Goal: Contribute content: Contribute content

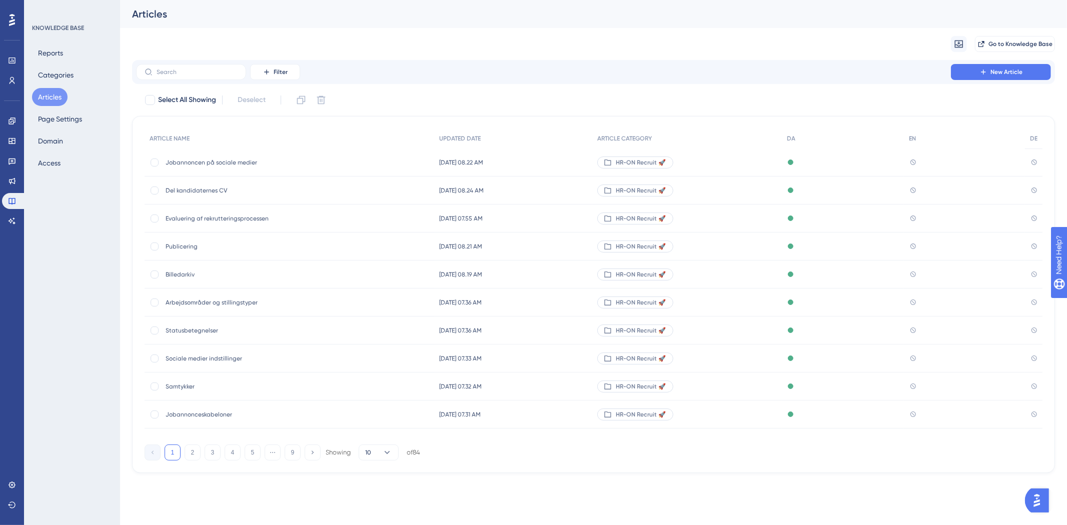
click at [66, 97] on button "Articles" at bounding box center [50, 97] width 36 height 18
click at [191, 451] on button "2" at bounding box center [193, 453] width 16 height 16
click at [176, 462] on div "ARTICLE NAME UPDATED DATE ARTICLE CATEGORY DA EN DE Jobannonceoversigt Jobannon…" at bounding box center [593, 294] width 923 height 357
click at [176, 458] on button "1" at bounding box center [173, 453] width 16 height 16
click at [46, 98] on button "Articles" at bounding box center [50, 97] width 36 height 18
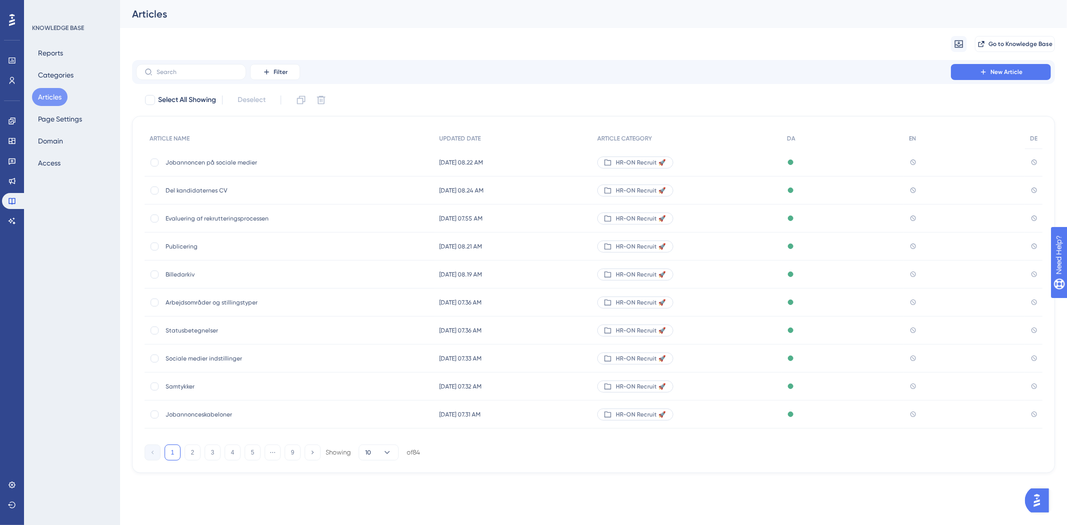
click at [37, 97] on button "Articles" at bounding box center [50, 97] width 36 height 18
click at [1004, 74] on span "New Article" at bounding box center [1007, 72] width 32 height 8
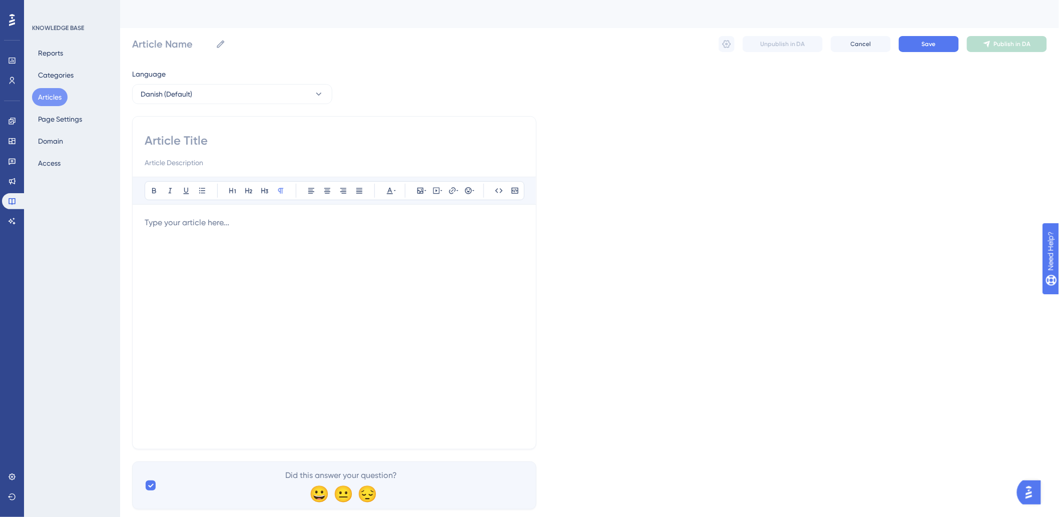
click at [45, 90] on button "Articles" at bounding box center [50, 97] width 36 height 18
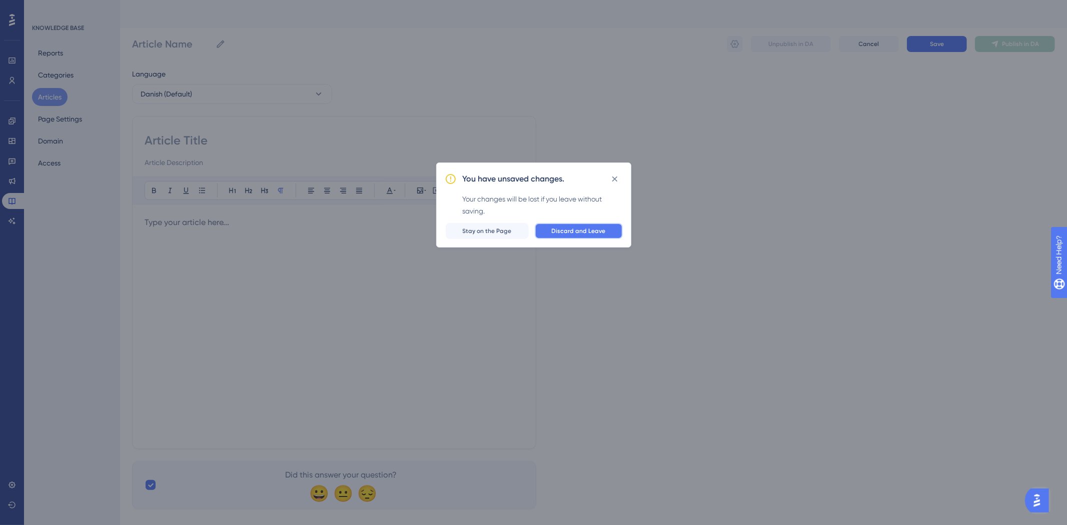
click at [549, 228] on button "Discard and Leave" at bounding box center [579, 231] width 88 height 16
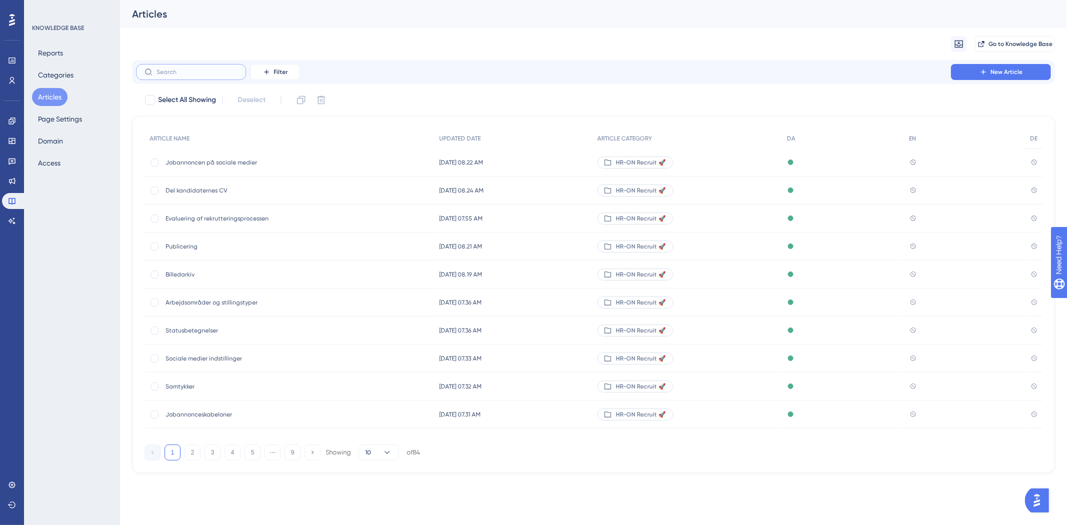
click at [197, 73] on input "text" at bounding box center [197, 72] width 81 height 7
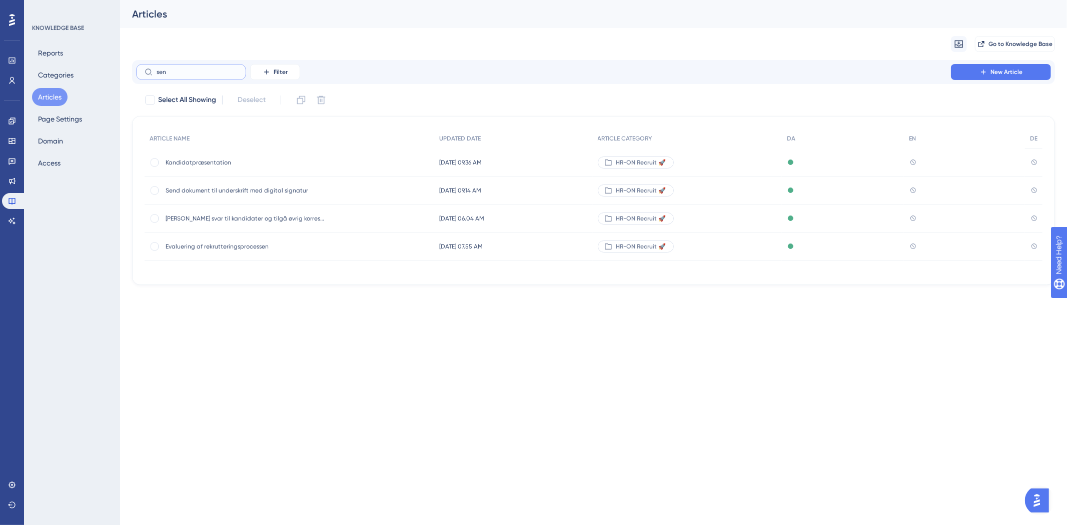
type input "senf"
checkbox input "true"
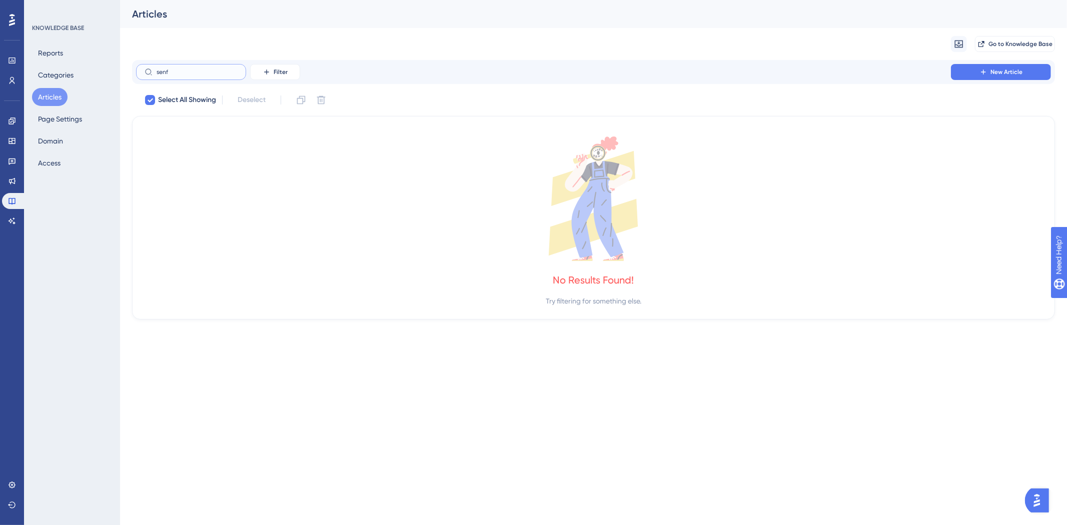
type input "sen"
checkbox input "false"
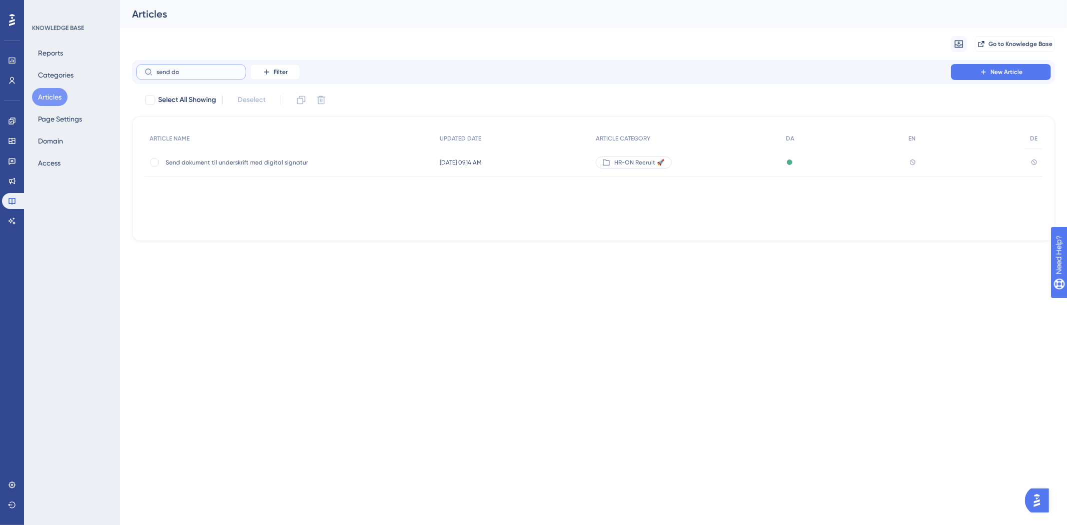
type input "send do"
click at [251, 154] on div "Send dokument til underskrift med digital signatur Send dokument til underskrif…" at bounding box center [246, 163] width 160 height 28
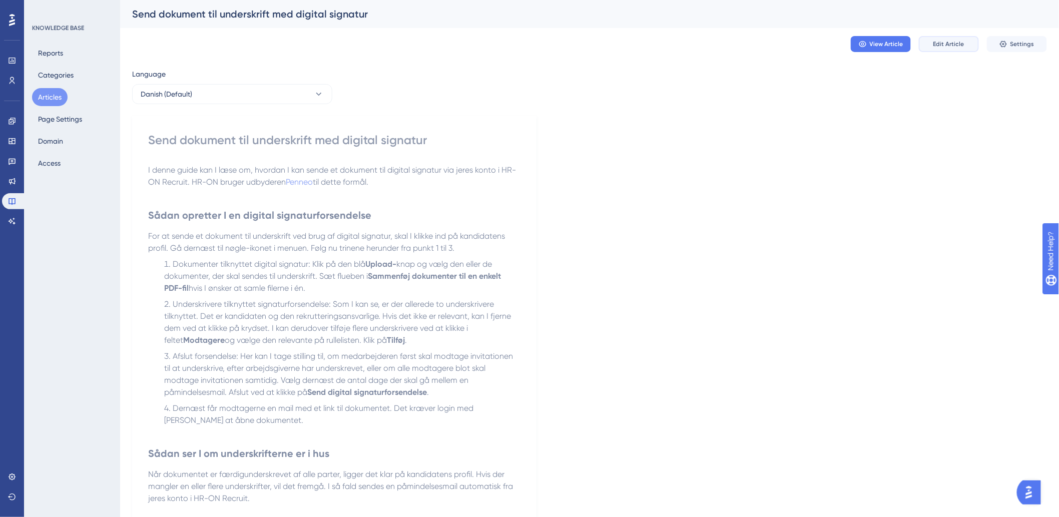
click at [952, 44] on span "Edit Article" at bounding box center [948, 44] width 31 height 8
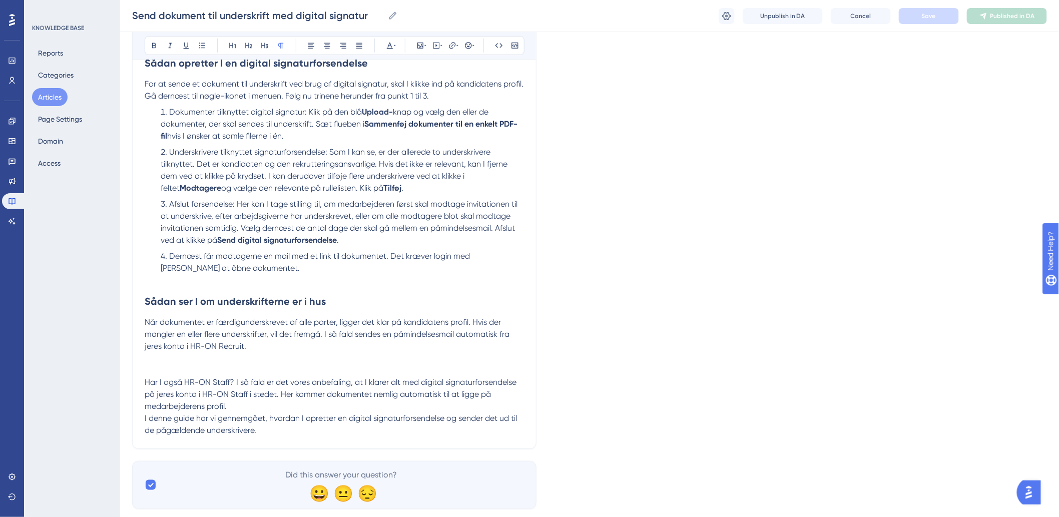
scroll to position [226, 0]
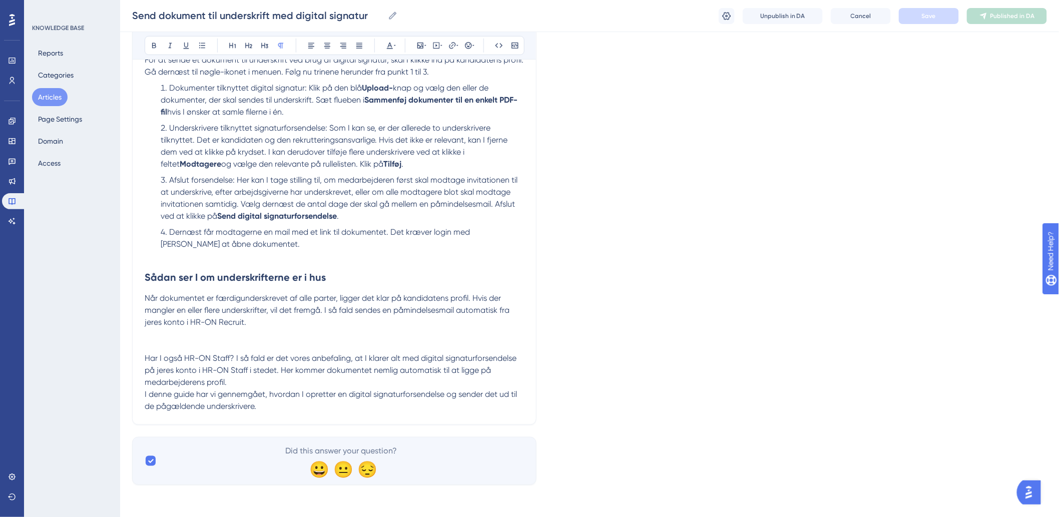
click at [296, 417] on div "Send dokument til underskrift med digital signatur Bold Italic Underline Bullet…" at bounding box center [334, 155] width 404 height 537
click at [268, 398] on span "I denne guide har vi gennemgået, hvordan I opretter en digital signaturforsende…" at bounding box center [332, 400] width 374 height 22
click at [277, 400] on p "I denne guide har vi gennemgået, hvordan I opretter en digital signaturforsende…" at bounding box center [334, 400] width 379 height 24
click at [282, 403] on p "I denne guide har vi gennemgået, hvordan I opretter en digital signaturforsende…" at bounding box center [334, 400] width 379 height 24
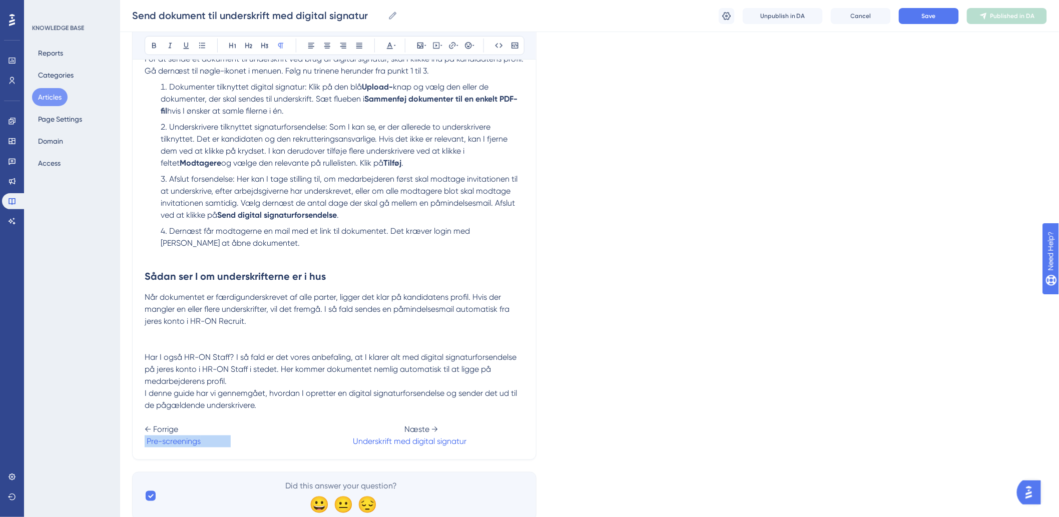
drag, startPoint x: 231, startPoint y: 439, endPoint x: 142, endPoint y: 439, distance: 88.6
click at [142, 439] on div "Send dokument til underskrift med digital signatur Bold Italic Underline Bullet…" at bounding box center [334, 172] width 404 height 573
drag, startPoint x: 236, startPoint y: 437, endPoint x: 149, endPoint y: 447, distance: 87.6
click at [149, 447] on p "I denne guide har vi gennemgået, hvordan I opretter en digital signaturforsende…" at bounding box center [334, 417] width 379 height 60
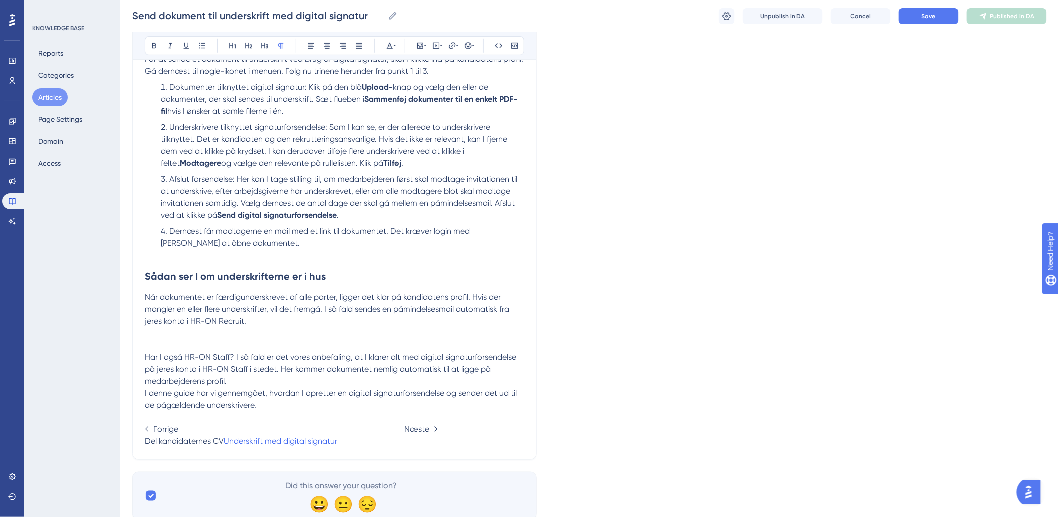
click at [146, 445] on div "Send dokument til underskrift med digital signatur Bold Italic Underline Bullet…" at bounding box center [334, 172] width 404 height 573
drag, startPoint x: 146, startPoint y: 445, endPoint x: 223, endPoint y: 442, distance: 77.1
click at [223, 442] on span "Del kandidaternes CV" at bounding box center [184, 441] width 79 height 10
click at [451, 44] on icon at bounding box center [452, 46] width 8 height 8
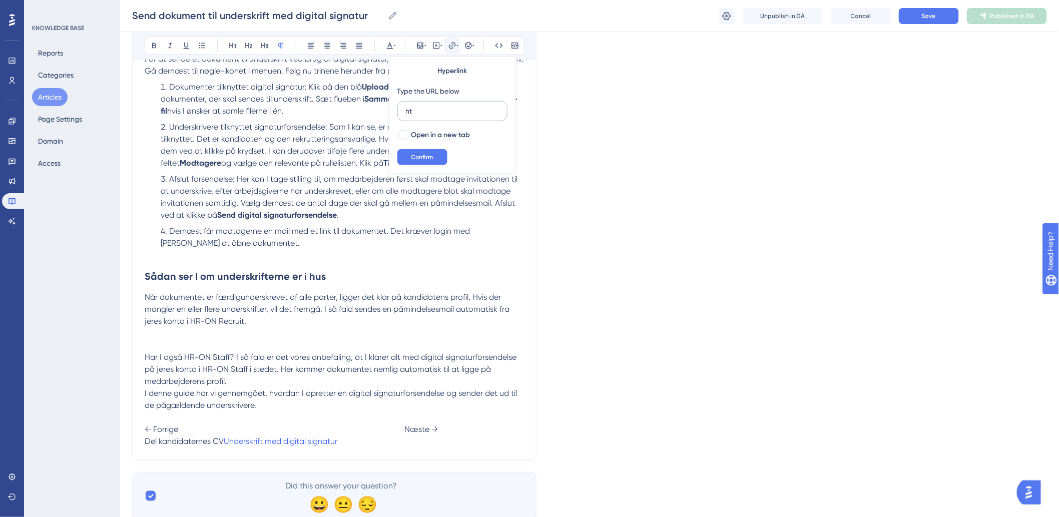
type input "h"
type input "https://help.hr-on.com/da/articles/15216-del-kandidaternes-cv"
click at [423, 164] on button "Confirm" at bounding box center [422, 157] width 50 height 16
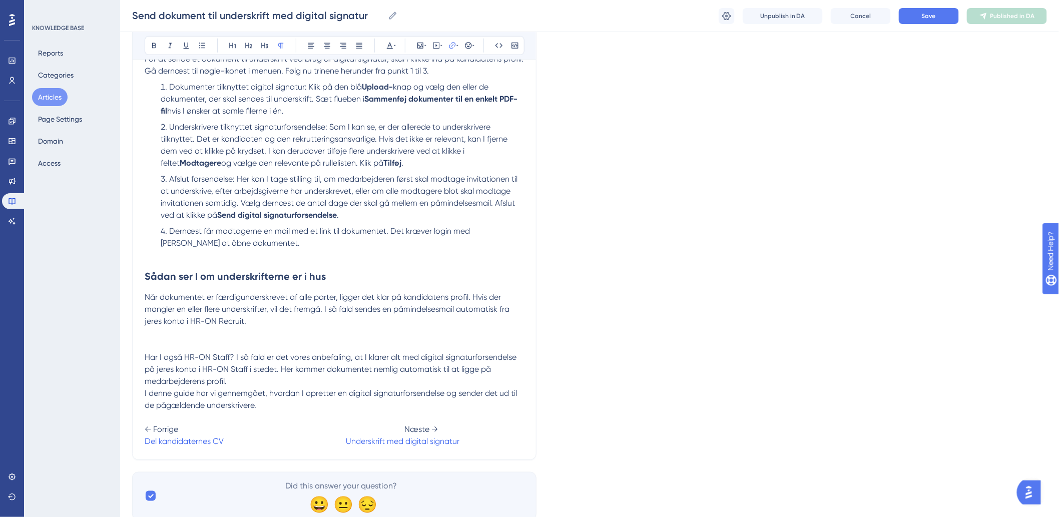
click at [363, 346] on p at bounding box center [334, 345] width 379 height 12
drag, startPoint x: 344, startPoint y: 442, endPoint x: 493, endPoint y: 443, distance: 148.6
click at [493, 443] on p "I denne guide har vi gennemgået, hvordan I opretter en digital signaturforsende…" at bounding box center [334, 417] width 379 height 60
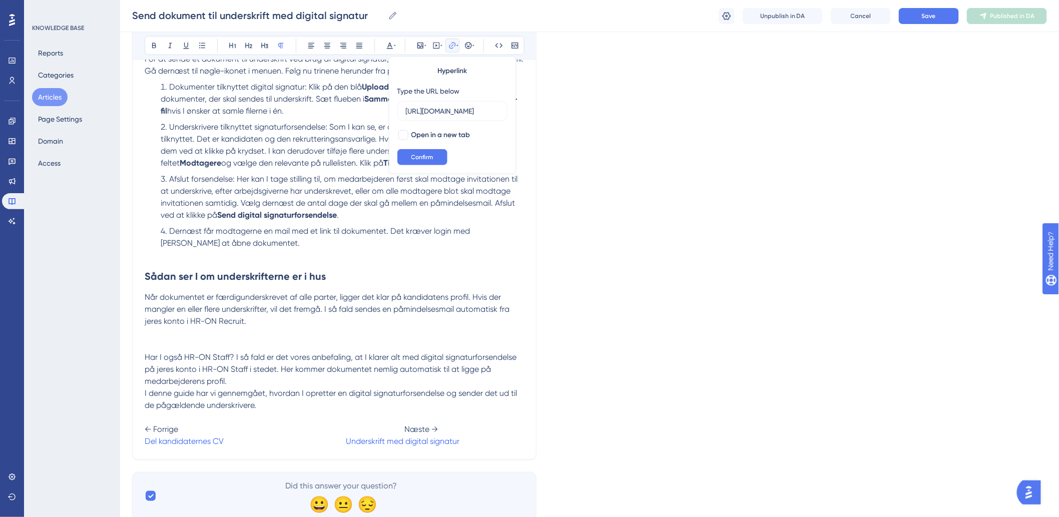
scroll to position [0, 214]
click at [349, 335] on p at bounding box center [334, 333] width 379 height 12
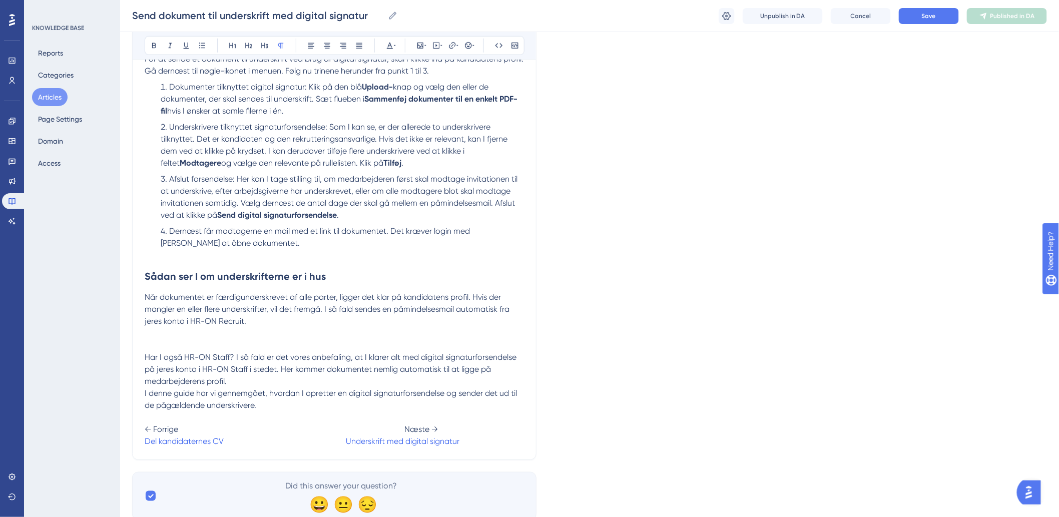
click at [344, 444] on span at bounding box center [285, 441] width 122 height 10
click at [336, 443] on span at bounding box center [285, 441] width 122 height 10
click at [275, 439] on span "CV-database" at bounding box center [249, 441] width 51 height 10
click at [275, 438] on span "CV-database" at bounding box center [249, 441] width 51 height 10
drag, startPoint x: 399, startPoint y: 440, endPoint x: 461, endPoint y: 445, distance: 62.2
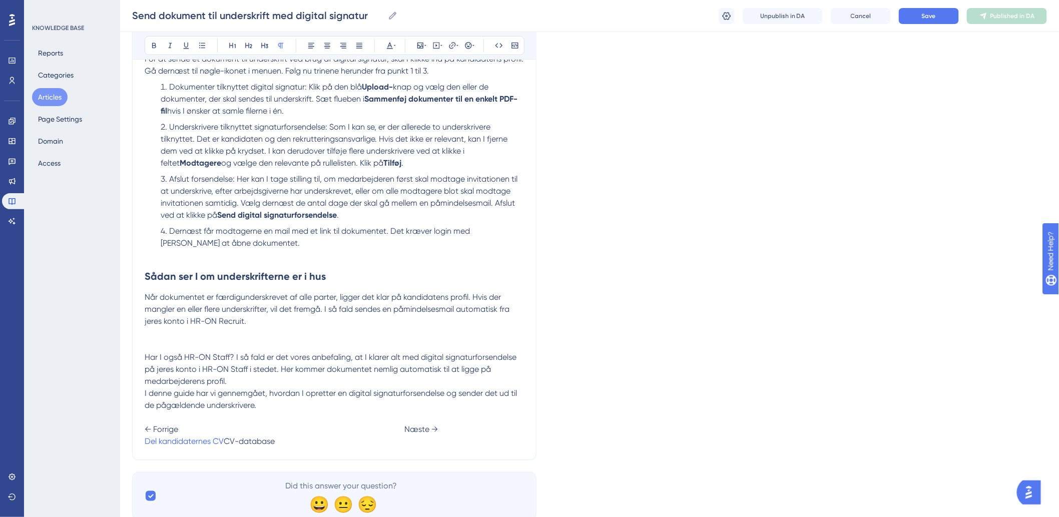
click at [461, 445] on p "I denne guide har vi gennemgået, hvordan I opretter en digital signaturforsende…" at bounding box center [334, 417] width 379 height 60
click at [446, 47] on button at bounding box center [452, 46] width 14 height 14
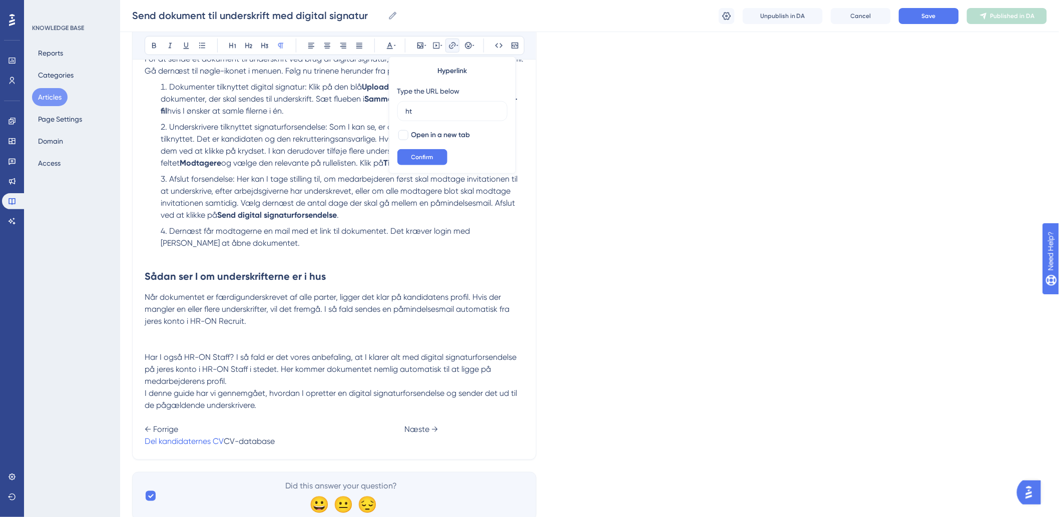
type input "h"
type input "https://help.hr-on.com/da/articles/15219-cvdatabase"
click at [413, 152] on button "Confirm" at bounding box center [422, 157] width 50 height 16
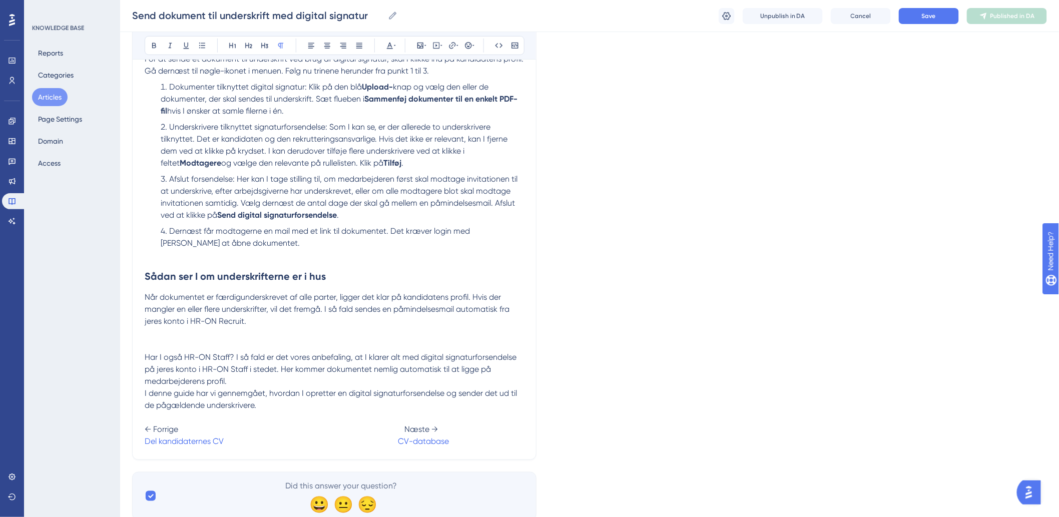
click at [423, 325] on p "Når dokumentet er færdigunderskrevet af alle parter, ligger det klar på kandida…" at bounding box center [334, 309] width 379 height 36
click at [430, 440] on span "CV-database" at bounding box center [423, 441] width 51 height 10
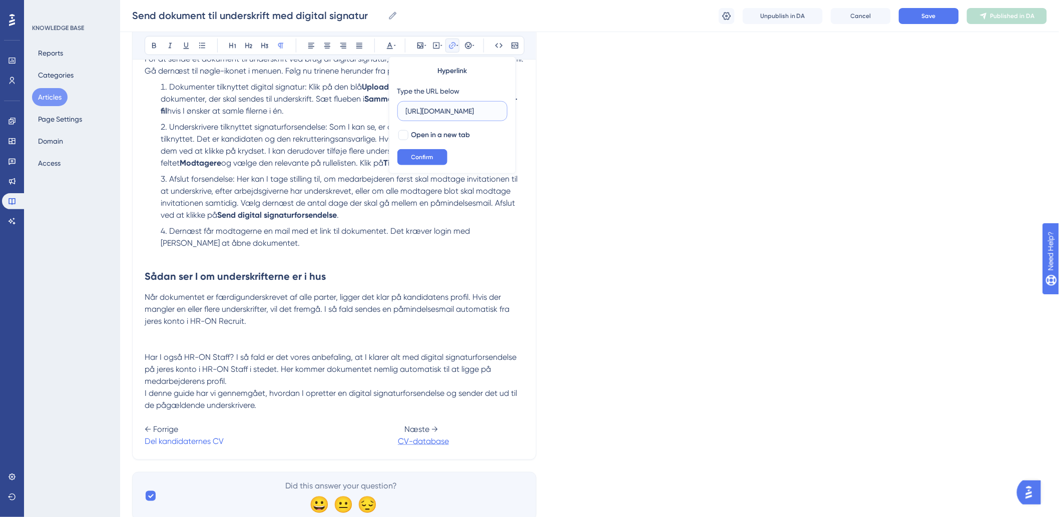
scroll to position [0, 84]
drag, startPoint x: 482, startPoint y: 114, endPoint x: 475, endPoint y: 114, distance: 6.5
click at [475, 114] on input "https://help.hr-on.com/da/articles/15219-cvdatabase" at bounding box center [452, 111] width 93 height 11
click at [458, 238] on li "Dernæst får modtagerne en mail med et link til dokumentet. Det kræver login med…" at bounding box center [340, 237] width 367 height 24
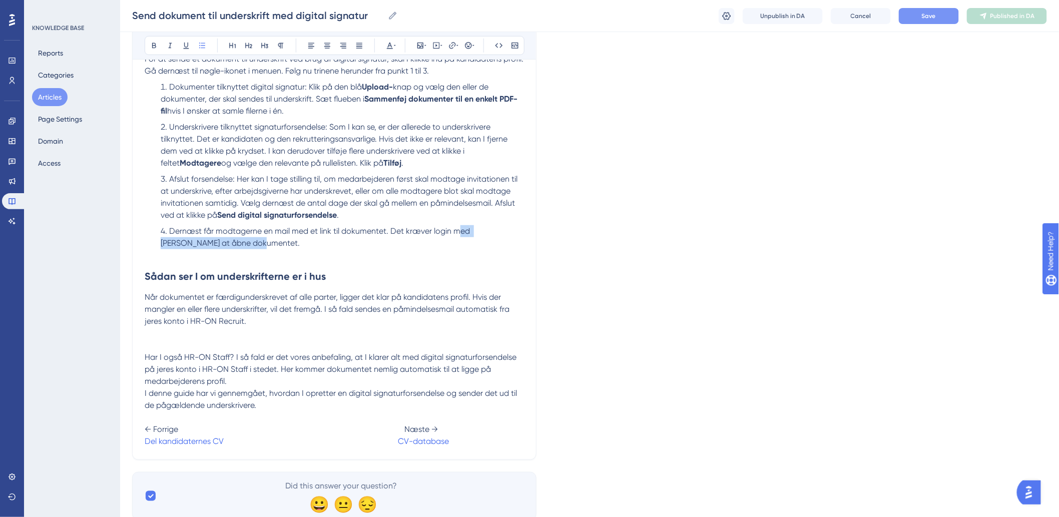
click at [949, 19] on button "Save" at bounding box center [929, 16] width 60 height 16
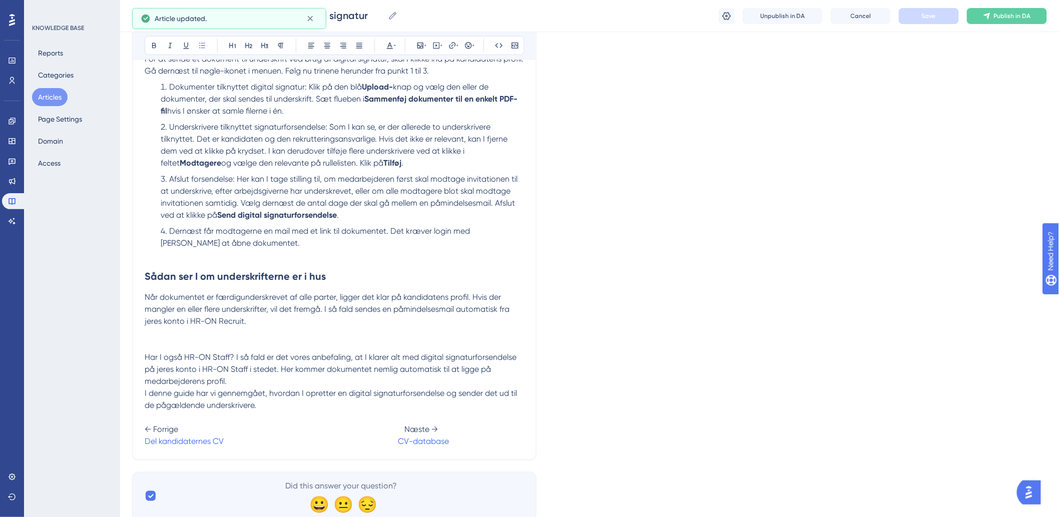
click at [412, 297] on span "Når dokumentet er færdigunderskrevet af alle parter, ligger det klar på kandida…" at bounding box center [328, 309] width 367 height 34
click at [1006, 17] on span "Publish in DA" at bounding box center [1012, 16] width 37 height 8
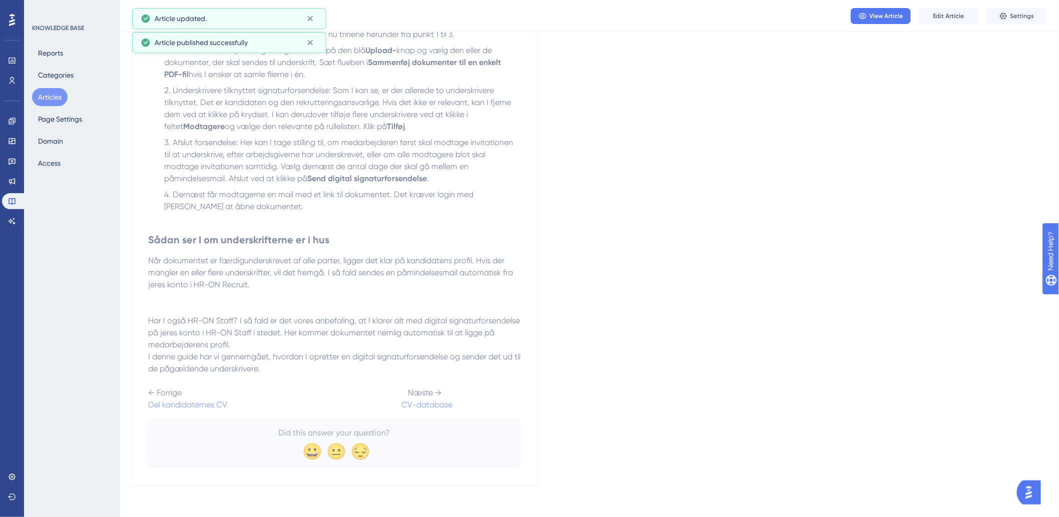
scroll to position [211, 0]
click at [59, 99] on button "Articles" at bounding box center [50, 97] width 36 height 18
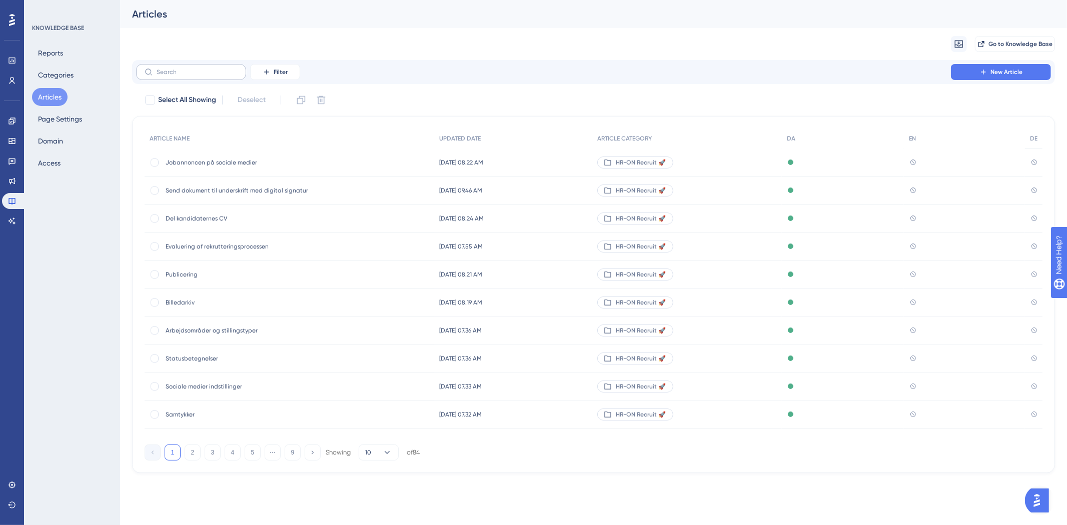
click at [173, 78] on label at bounding box center [191, 72] width 110 height 16
click at [173, 76] on input "text" at bounding box center [197, 72] width 81 height 7
type input "c"
click at [200, 83] on div "Filter New Article" at bounding box center [593, 72] width 923 height 24
click at [203, 77] on label at bounding box center [191, 72] width 110 height 16
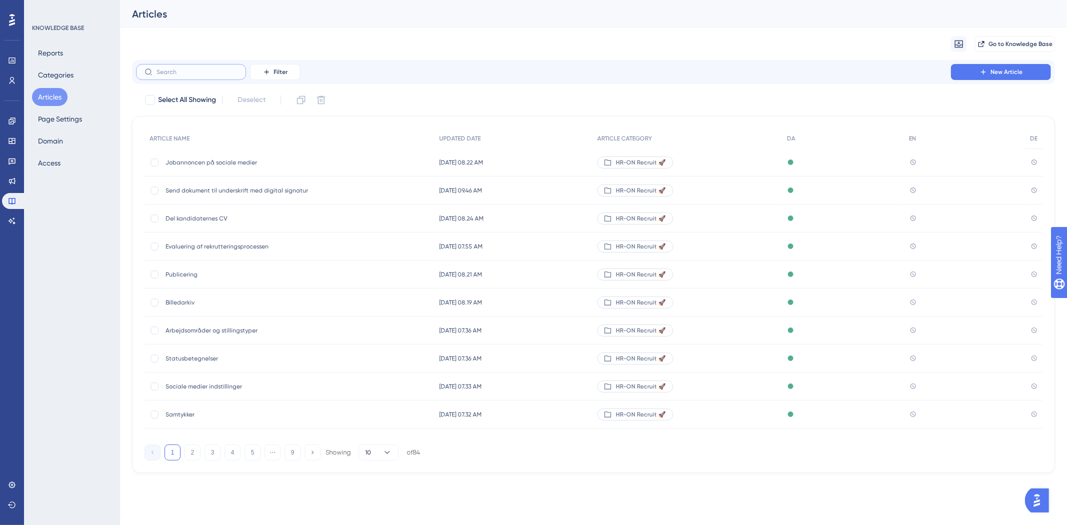
click at [203, 76] on input "text" at bounding box center [197, 72] width 81 height 7
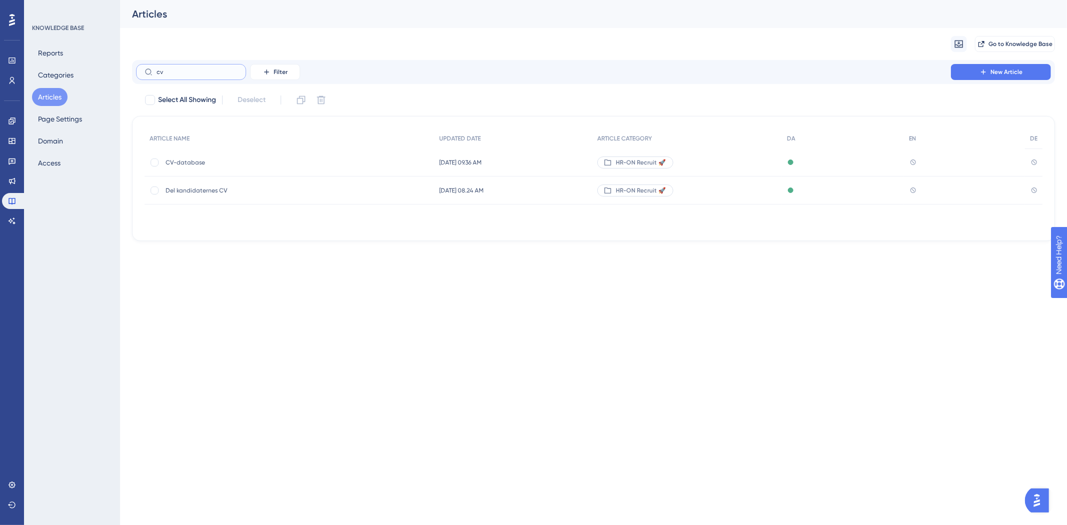
type input "cv"
click at [212, 163] on span "CV-database" at bounding box center [246, 163] width 160 height 8
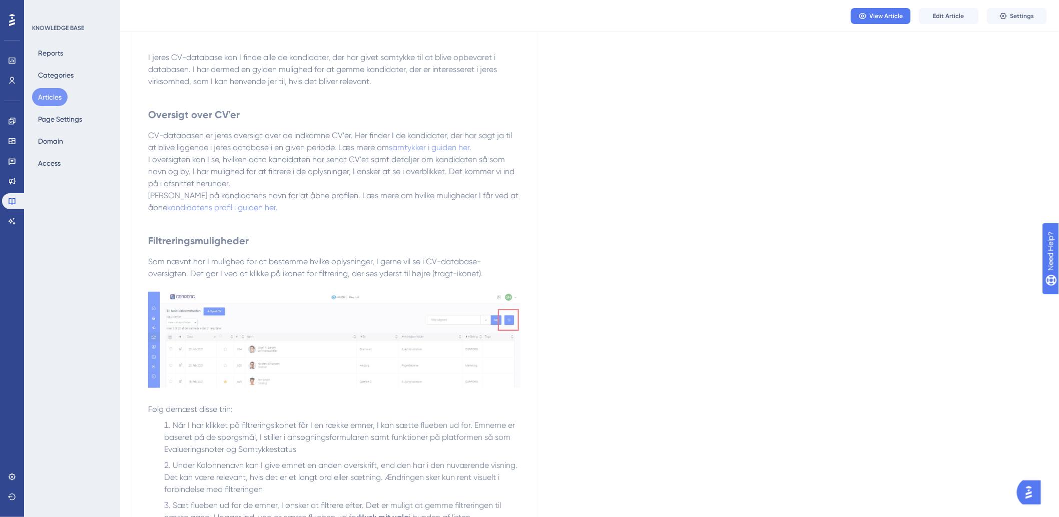
scroll to position [111, 0]
click at [938, 19] on span "Edit Article" at bounding box center [948, 16] width 31 height 8
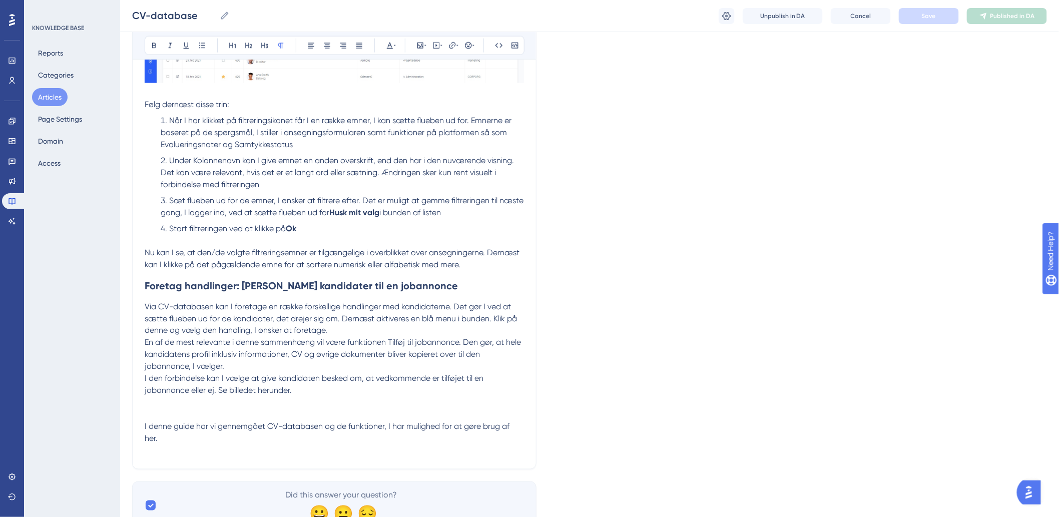
scroll to position [513, 0]
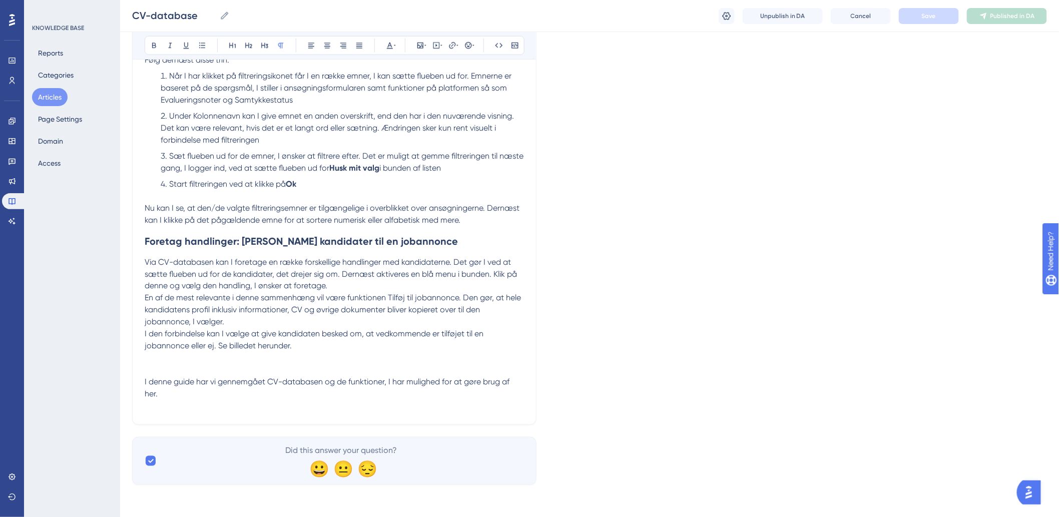
click at [271, 413] on div "CV-database Bold Italic Underline Bullet Point Heading 1 Heading 2 Heading 3 No…" at bounding box center [334, 12] width 404 height 825
click at [239, 395] on p "I denne guide har vi gennemgået CV-databasen og de funktioner, I har mulighed f…" at bounding box center [334, 388] width 379 height 24
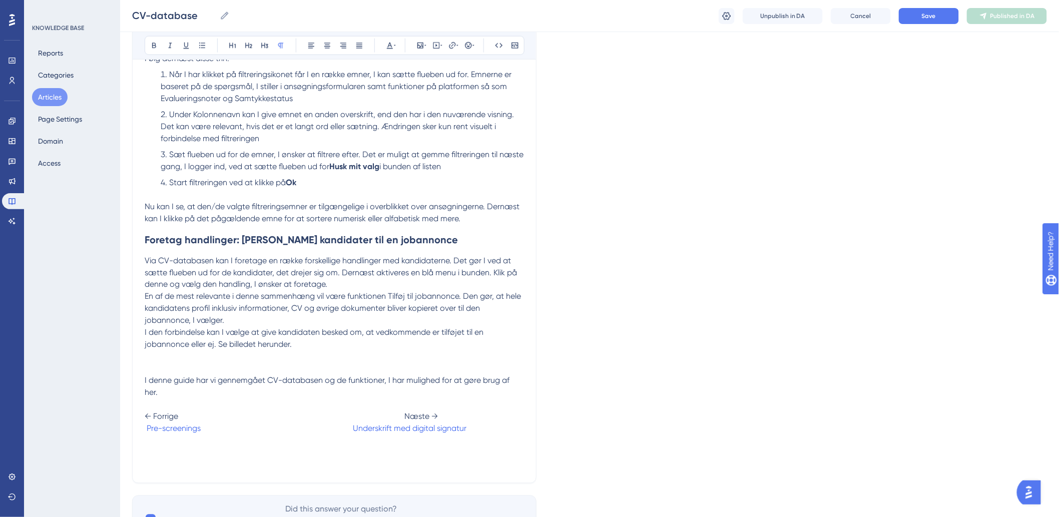
click at [206, 428] on span at bounding box center [277, 429] width 152 height 10
click at [325, 433] on span "Send dokument til underskrift med digital signatur" at bounding box center [235, 429] width 181 height 10
click at [364, 429] on span "Underskrift med digital signatur" at bounding box center [382, 429] width 114 height 10
click at [370, 429] on span "Send dokument til underskrift med digital signatur Kandidatpræsentation" at bounding box center [295, 429] width 300 height 10
click at [365, 427] on span "Send dokument til underskrift med digital signatur Kandidatpræsentation" at bounding box center [295, 429] width 300 height 10
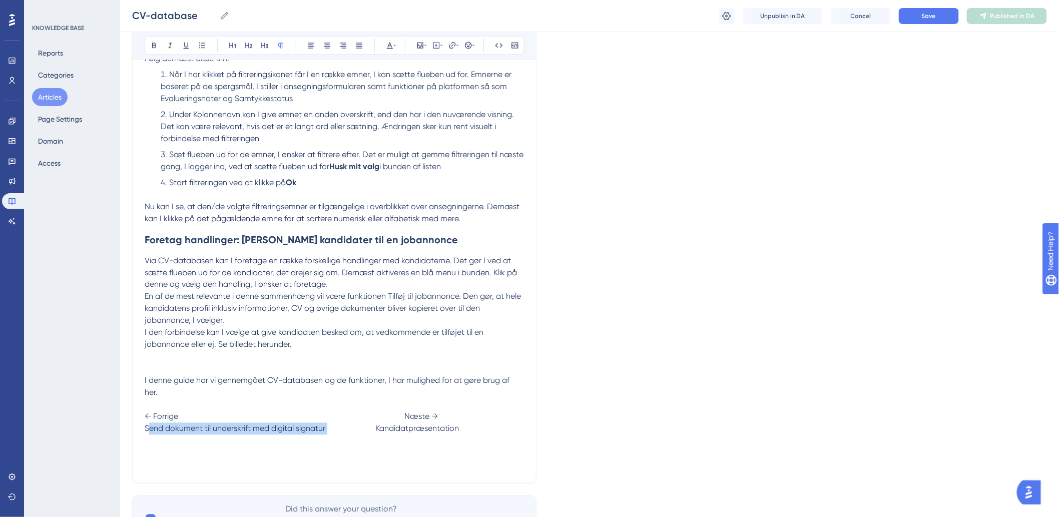
drag, startPoint x: 329, startPoint y: 427, endPoint x: 146, endPoint y: 429, distance: 183.1
click at [146, 429] on span "Send dokument til underskrift med digital signatur Kandidatpræsentation" at bounding box center [302, 429] width 314 height 10
click at [452, 49] on icon at bounding box center [452, 46] width 8 height 8
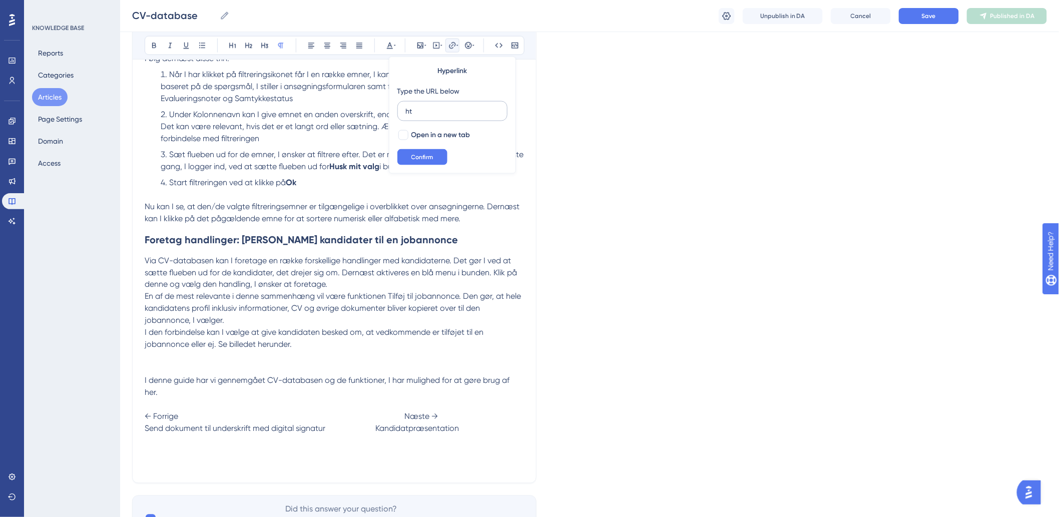
type input "h"
type input "https://help.hr-on.com/da/articles/15217-send-dokument-til-underskrift-med-digi…"
click at [415, 160] on span "Confirm" at bounding box center [422, 157] width 22 height 8
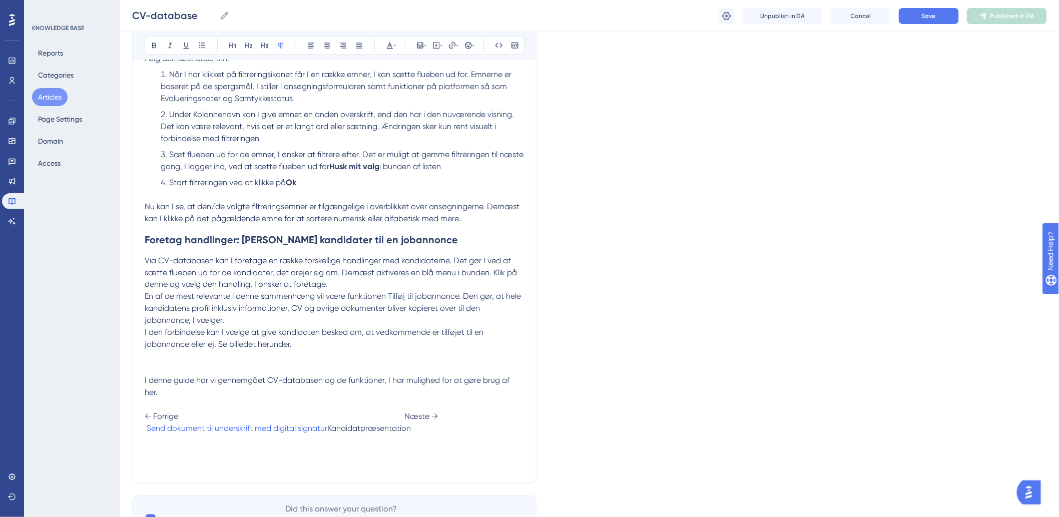
click at [357, 398] on p "I denne guide har vi gennemgået CV-databasen og de funktioner, I har mulighed f…" at bounding box center [334, 405] width 379 height 60
drag, startPoint x: 378, startPoint y: 429, endPoint x: 503, endPoint y: 439, distance: 125.0
click at [503, 439] on div "I jeres CV-database kan I finde alle de kandidater, der har givet samtykke til …" at bounding box center [334, 85] width 379 height 772
click at [453, 48] on icon at bounding box center [452, 45] width 7 height 7
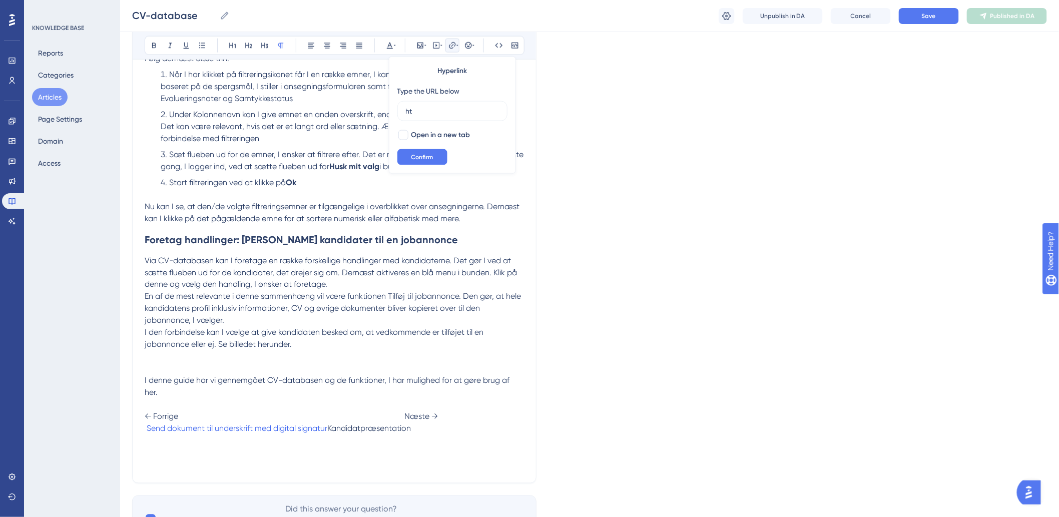
type input "h"
type input "https://help.hr-on.com/da/articles/15220-kandidatprsentation"
click at [438, 156] on button "Confirm" at bounding box center [422, 157] width 50 height 16
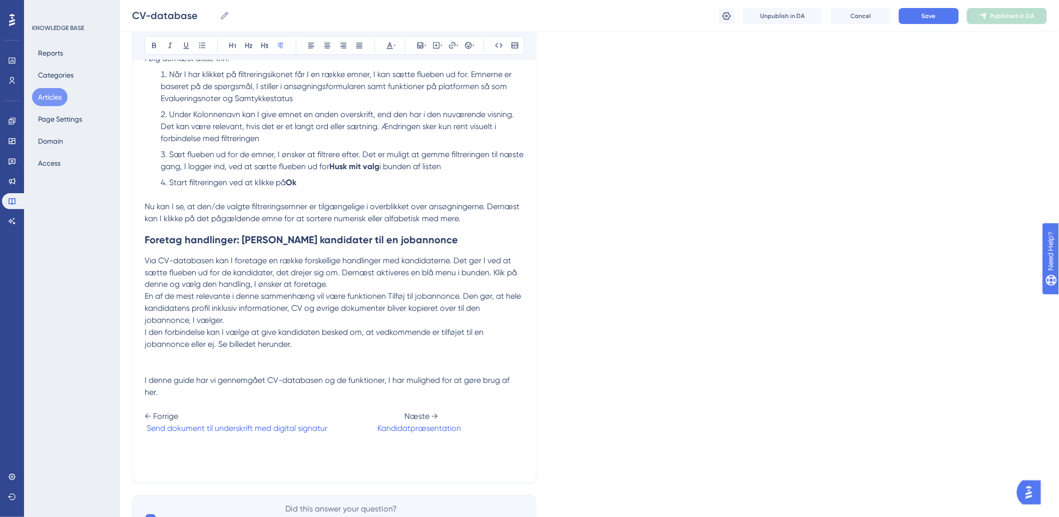
click at [429, 284] on p "Via CV-databasen kan I foretage en række forskellige handlinger med kandidatern…" at bounding box center [334, 273] width 379 height 36
click at [936, 14] on span "Save" at bounding box center [929, 16] width 14 height 8
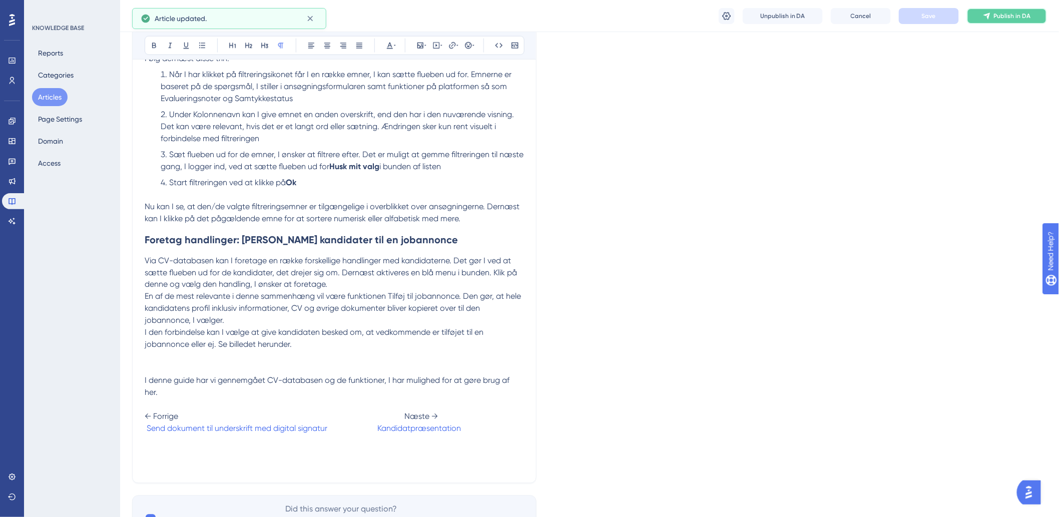
click at [1002, 21] on button "Publish in DA" at bounding box center [1007, 16] width 80 height 16
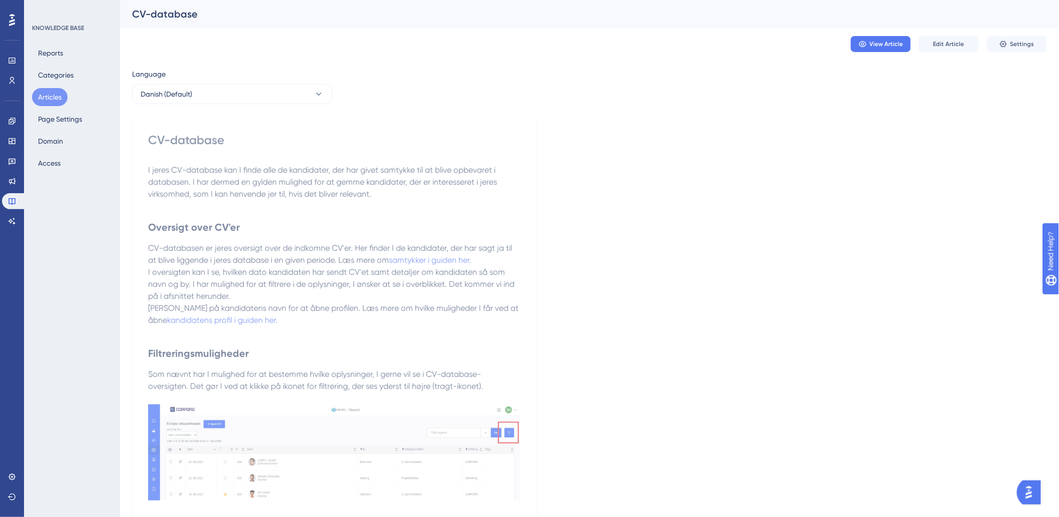
drag, startPoint x: 51, startPoint y: 91, endPoint x: 69, endPoint y: 92, distance: 18.0
click at [51, 91] on button "Articles" at bounding box center [50, 97] width 36 height 18
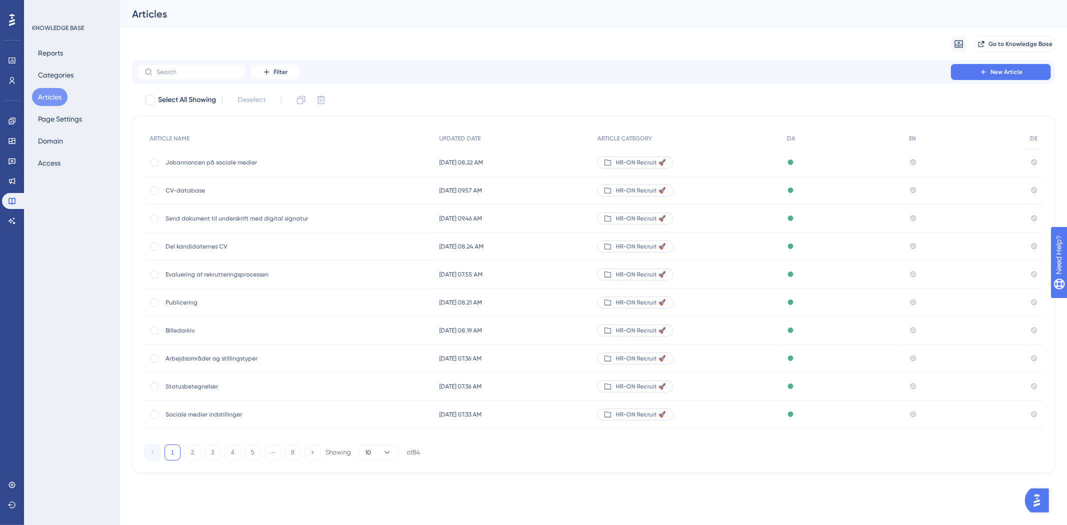
click at [170, 82] on div "Filter New Article" at bounding box center [593, 72] width 923 height 24
click at [210, 69] on input "text" at bounding box center [197, 72] width 81 height 7
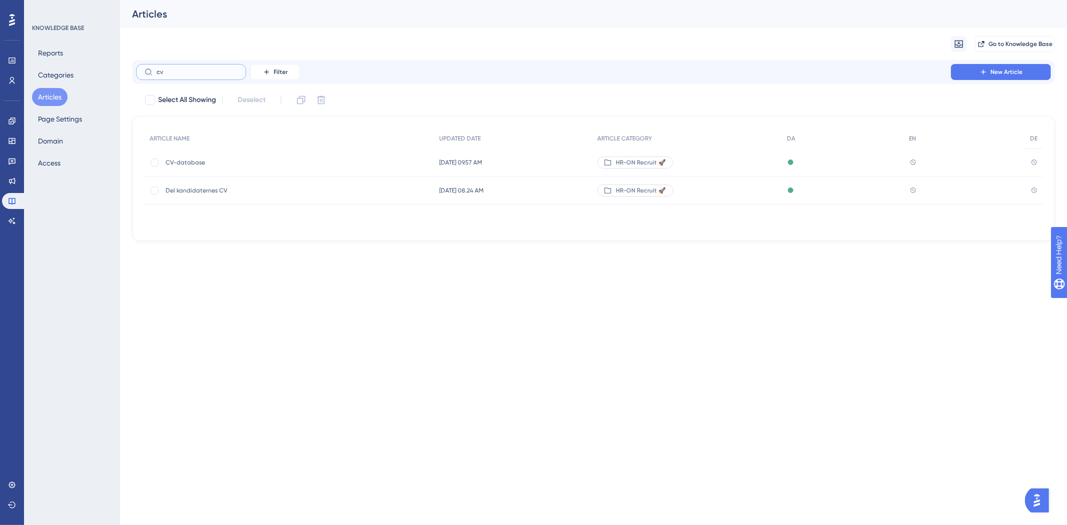
type input "cv"
click at [222, 162] on span "CV-database" at bounding box center [246, 163] width 160 height 8
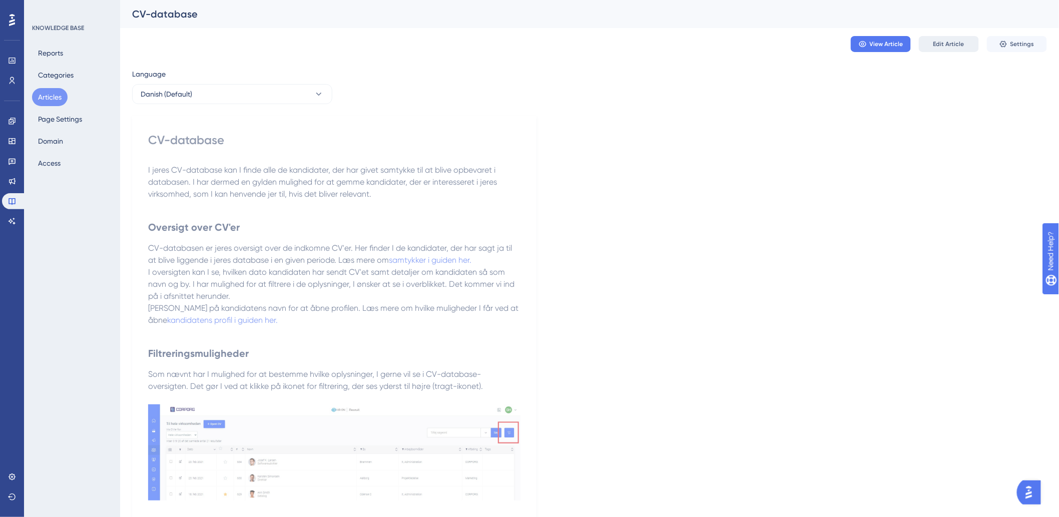
click at [944, 47] on span "Edit Article" at bounding box center [948, 44] width 31 height 8
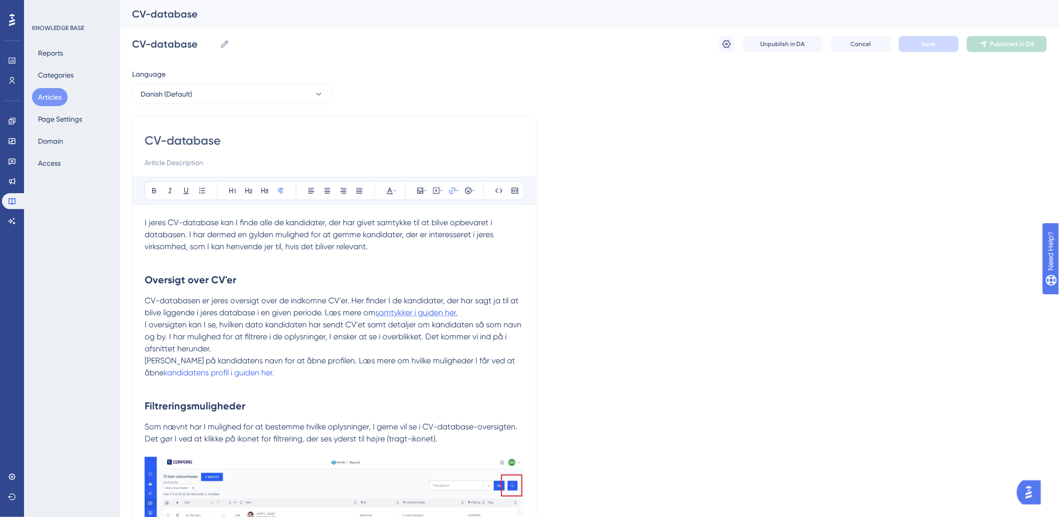
click at [433, 311] on span "samtykker i guiden her." at bounding box center [416, 313] width 83 height 10
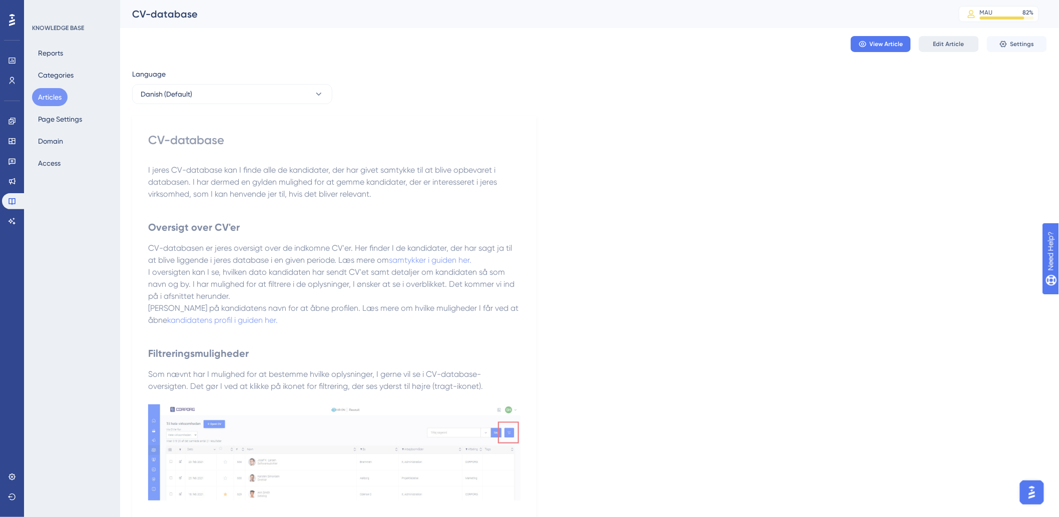
click at [948, 42] on span "Edit Article" at bounding box center [948, 44] width 31 height 8
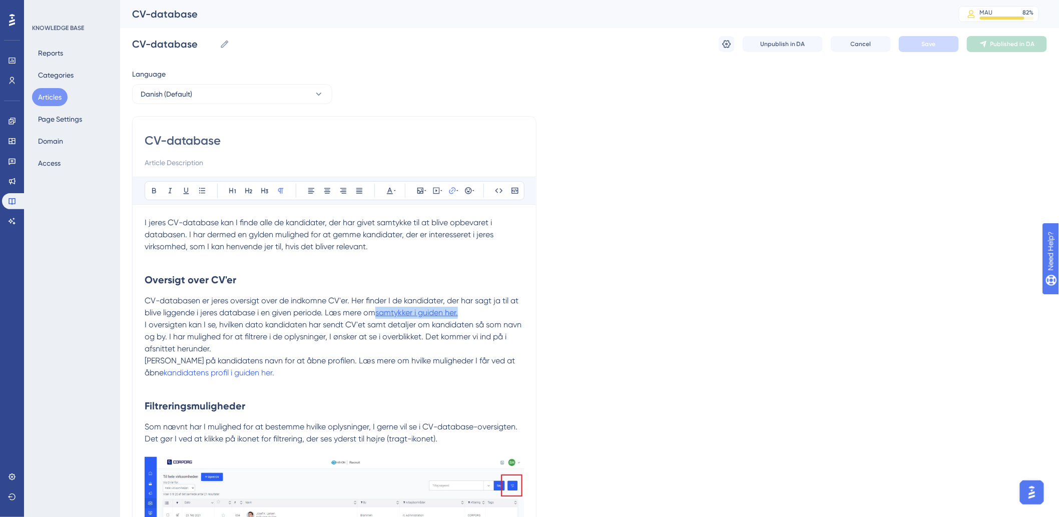
drag, startPoint x: 466, startPoint y: 312, endPoint x: 379, endPoint y: 312, distance: 86.6
click at [379, 312] on p "CV-databasen er jeres oversigt over de indkomne CV'er. Her finder I de kandidat…" at bounding box center [334, 307] width 379 height 24
type input "h"
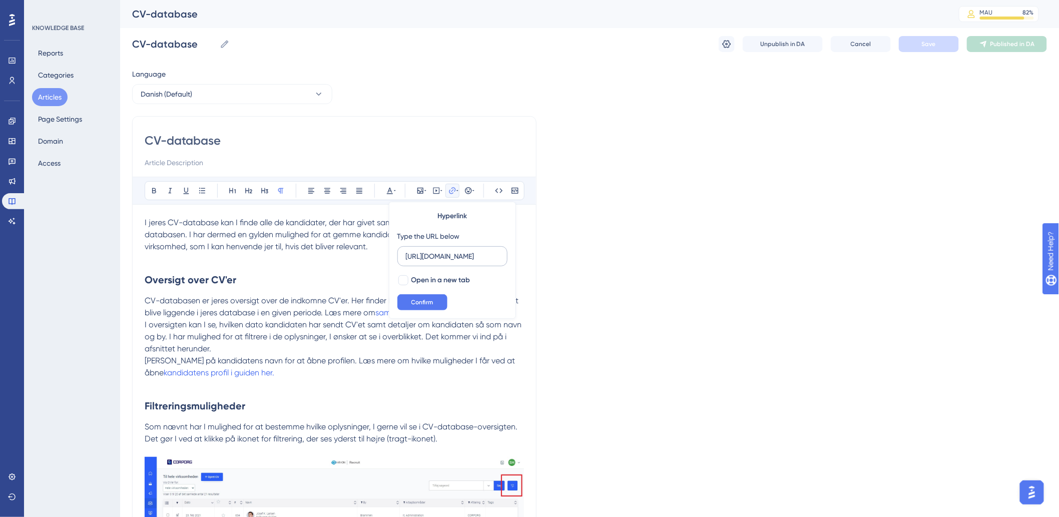
scroll to position [0, 77]
type input "https://help.hr-on.com/da/articles/15183-samtykker"
click at [404, 286] on div at bounding box center [403, 280] width 12 height 12
checkbox input "true"
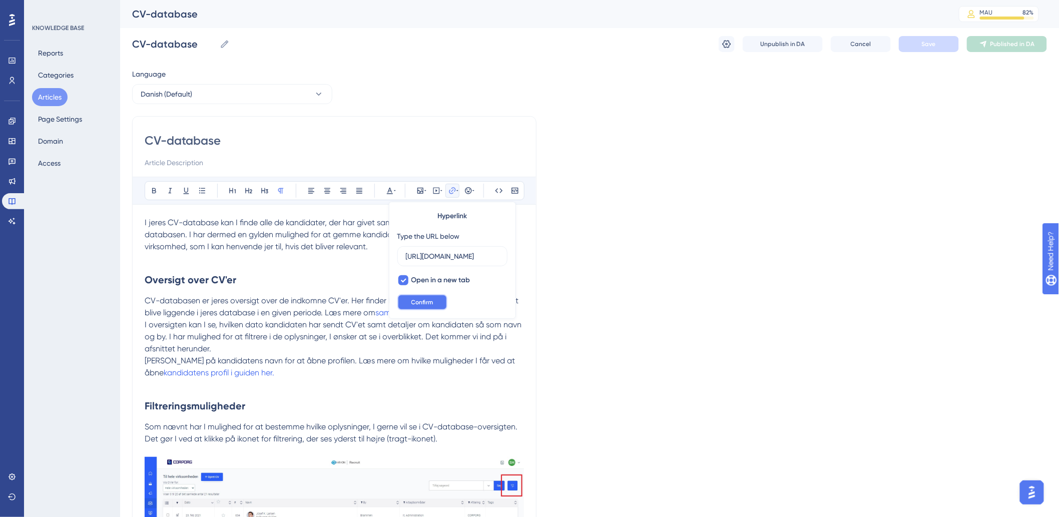
click at [423, 302] on span "Confirm" at bounding box center [422, 302] width 22 height 8
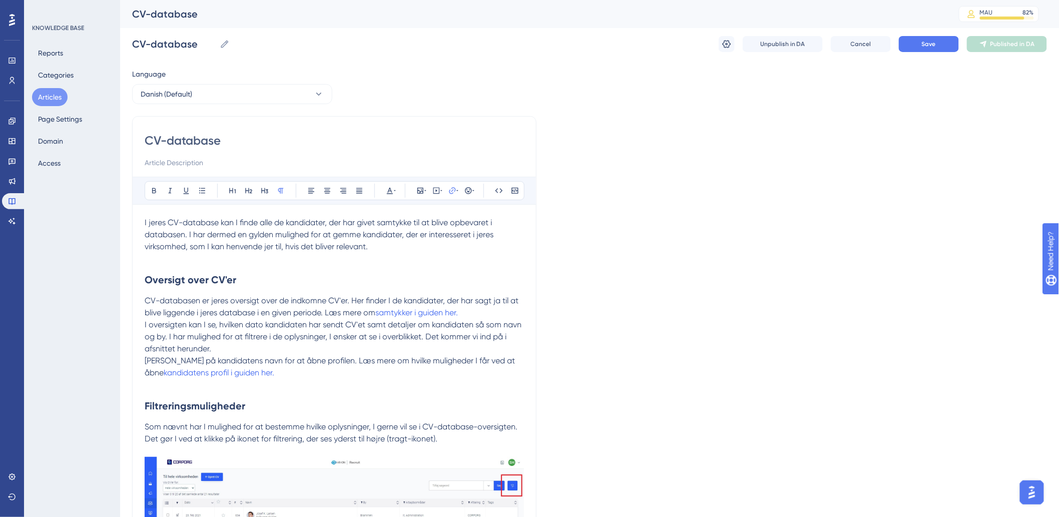
click at [424, 373] on p "Klik på kandidatens navn for at åbne profilen. Læs mere om hvilke muligheder I …" at bounding box center [334, 367] width 379 height 24
click at [296, 378] on p "Klik på kandidatens navn for at åbne profilen. Læs mere om hvilke muligheder I …" at bounding box center [334, 367] width 379 height 24
click at [297, 376] on p "Klik på kandidatens navn for at åbne profilen. Læs mere om hvilke muligheder I …" at bounding box center [334, 367] width 379 height 24
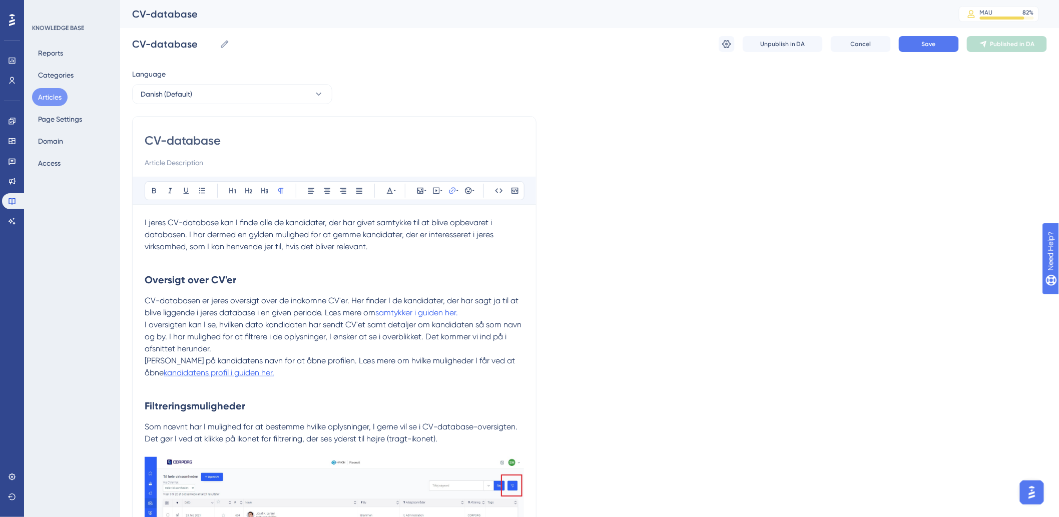
click at [257, 371] on span "kandidatens profil i guiden her." at bounding box center [219, 373] width 111 height 10
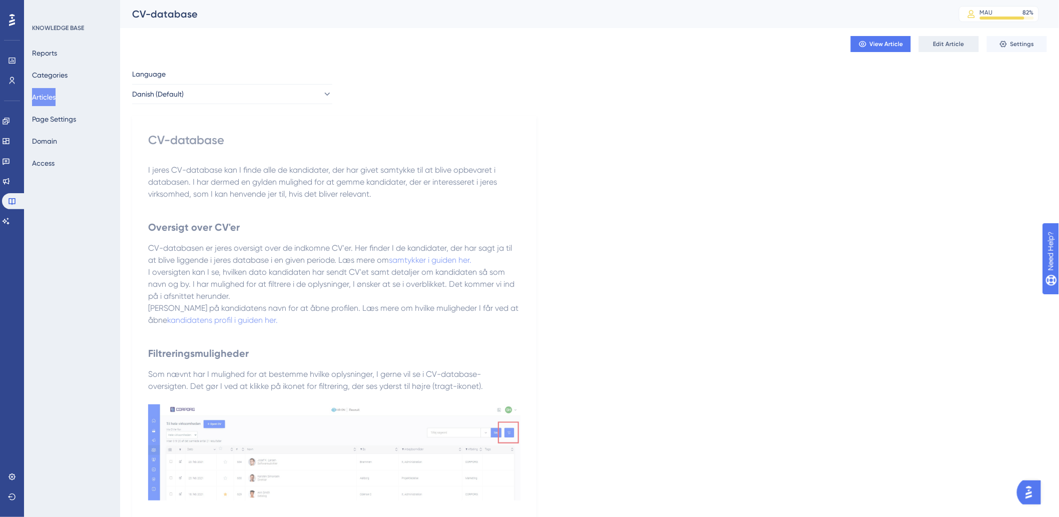
click at [951, 47] on span "Edit Article" at bounding box center [948, 44] width 31 height 8
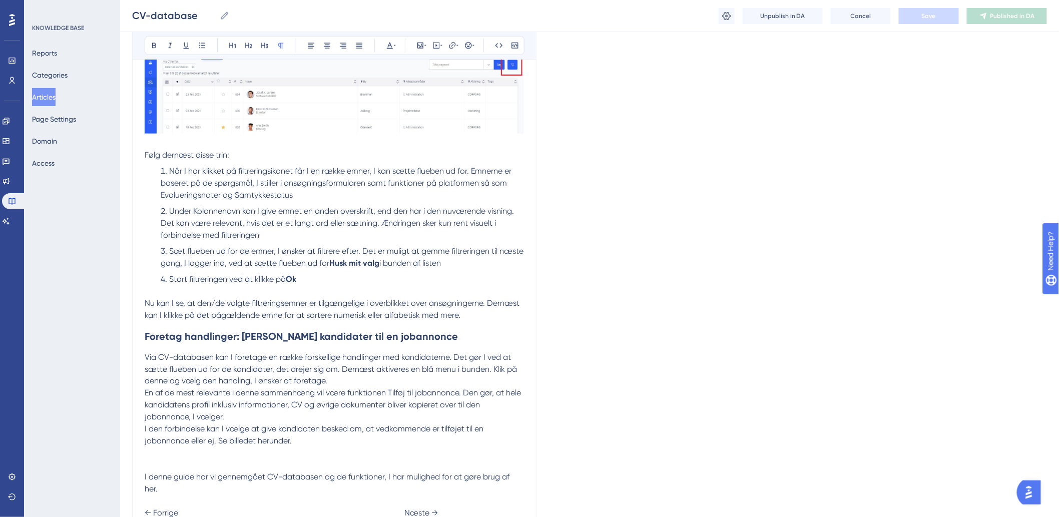
scroll to position [139, 0]
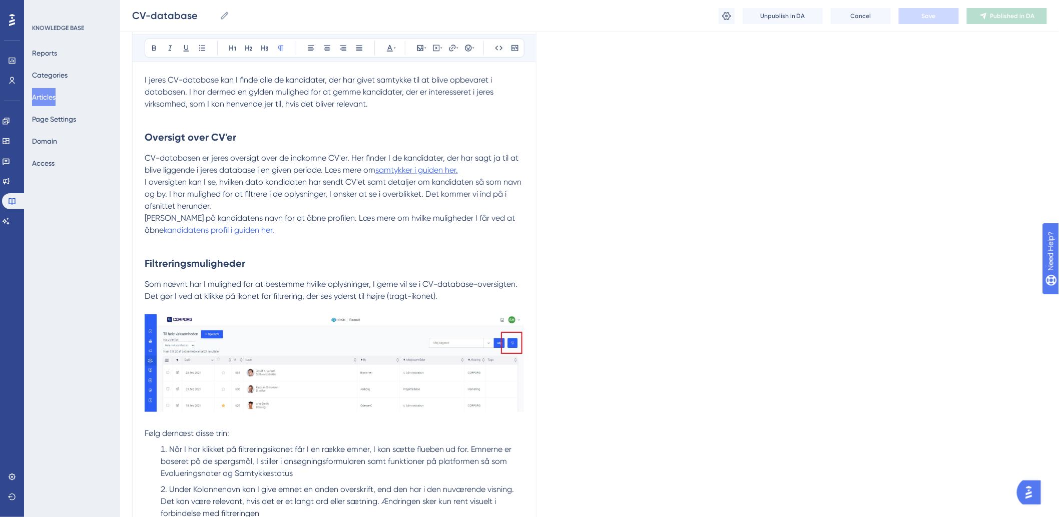
click at [397, 167] on span "samtykker i guiden her." at bounding box center [416, 170] width 83 height 10
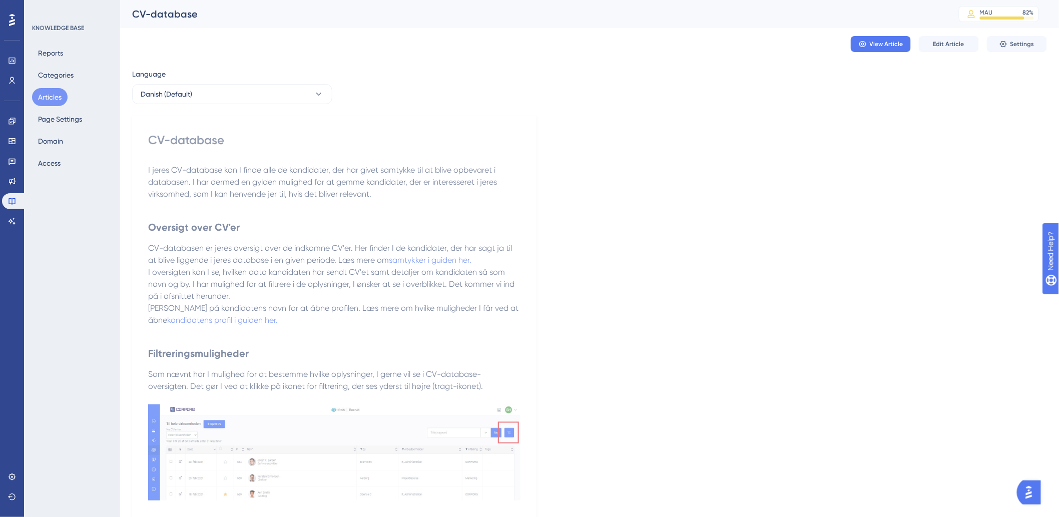
click at [49, 99] on button "Articles" at bounding box center [50, 97] width 36 height 18
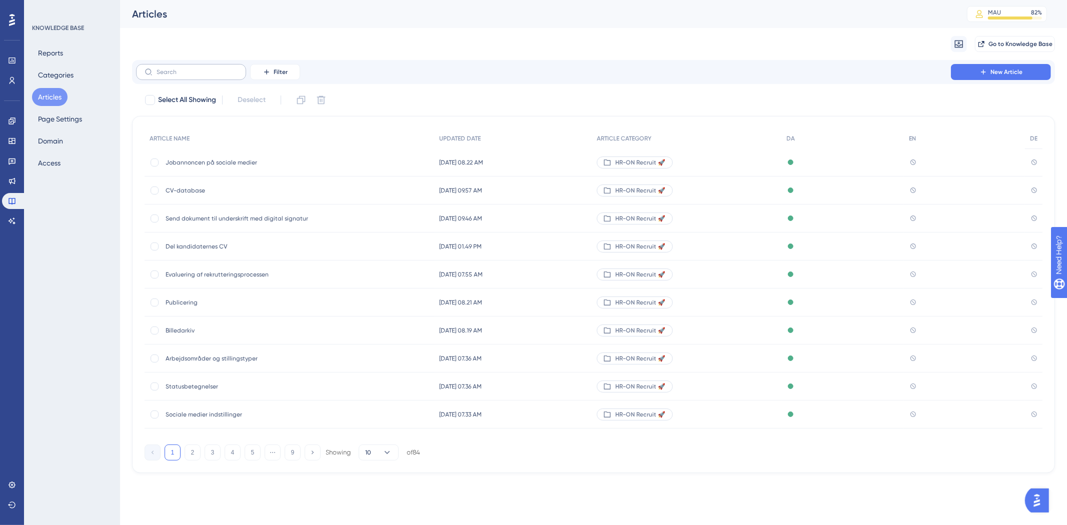
click at [220, 78] on label at bounding box center [191, 72] width 110 height 16
click at [220, 76] on input "text" at bounding box center [197, 72] width 81 height 7
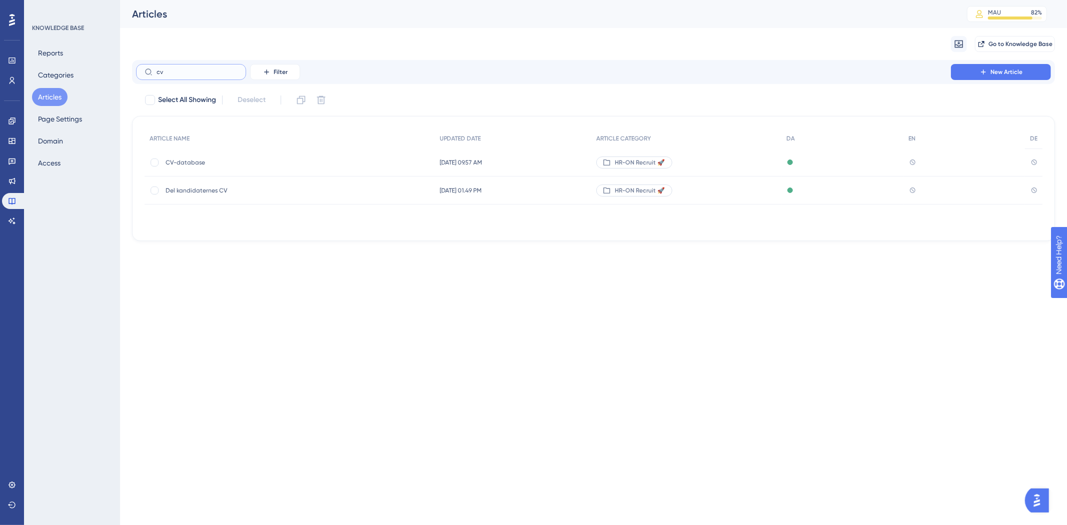
type input "cv"
click at [224, 165] on span "CV-database" at bounding box center [246, 163] width 160 height 8
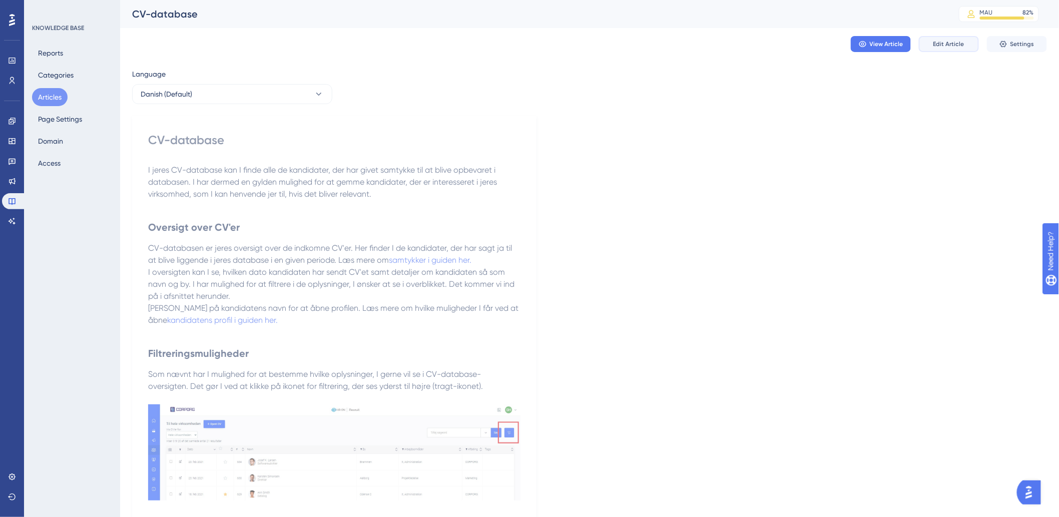
click at [947, 51] on button "Edit Article" at bounding box center [949, 44] width 60 height 16
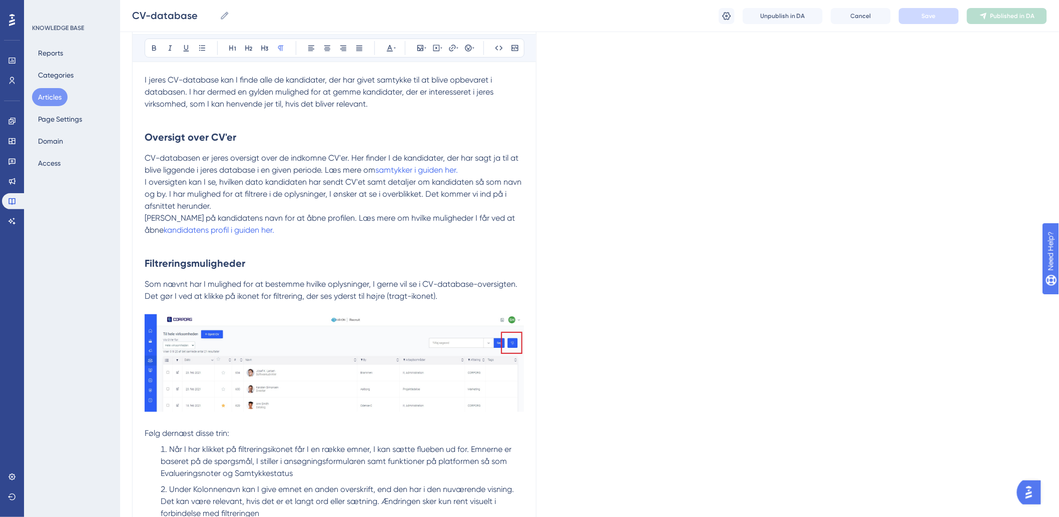
scroll to position [28, 0]
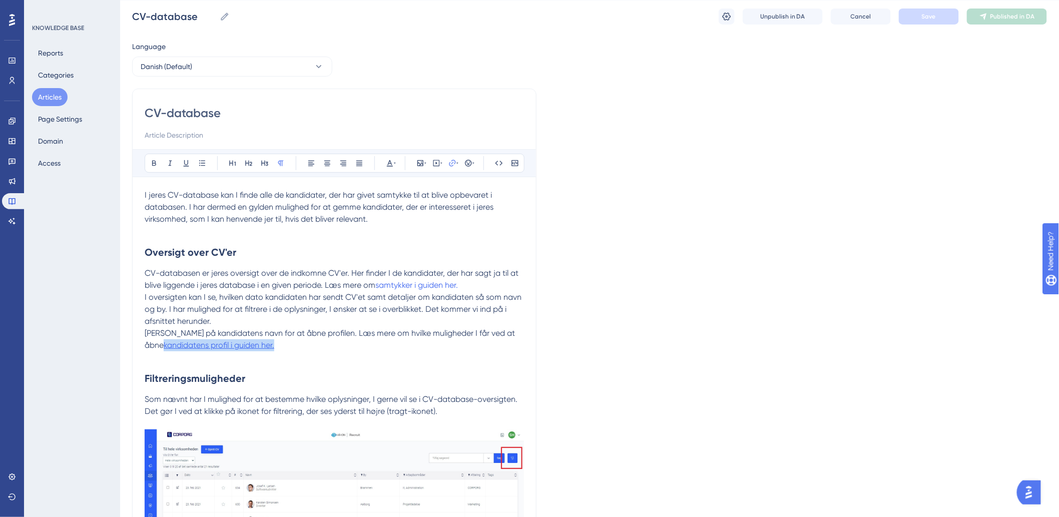
drag, startPoint x: 283, startPoint y: 347, endPoint x: 167, endPoint y: 348, distance: 116.1
click at [167, 348] on p "Klik på kandidatens navn for at åbne profilen. Læs mere om hvilke muligheder I …" at bounding box center [334, 339] width 379 height 24
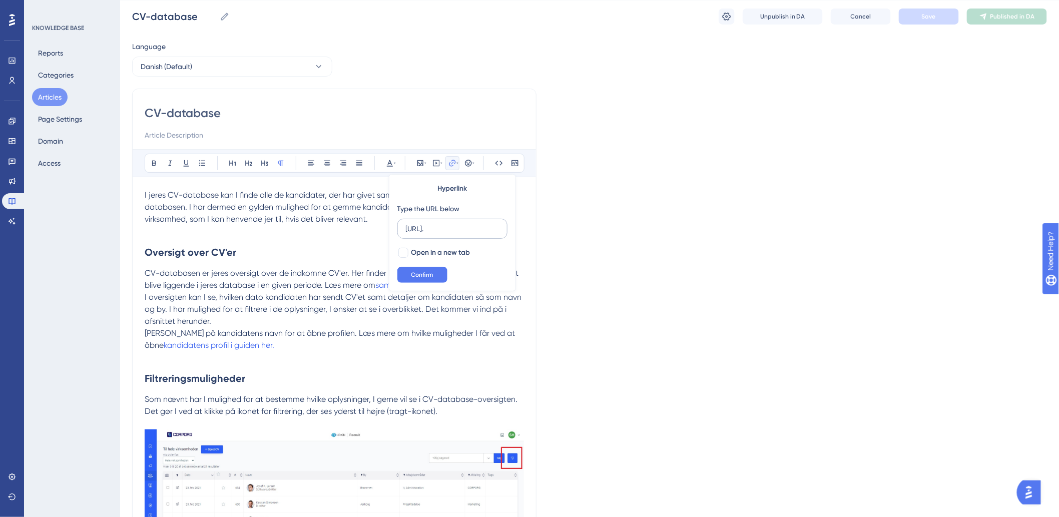
scroll to position [0, 0]
type input "h"
type input "https://help.hr-on.com/da/articles/15197-funktioner-pa-kandidatens-profil"
click at [419, 271] on span "Confirm" at bounding box center [422, 275] width 22 height 8
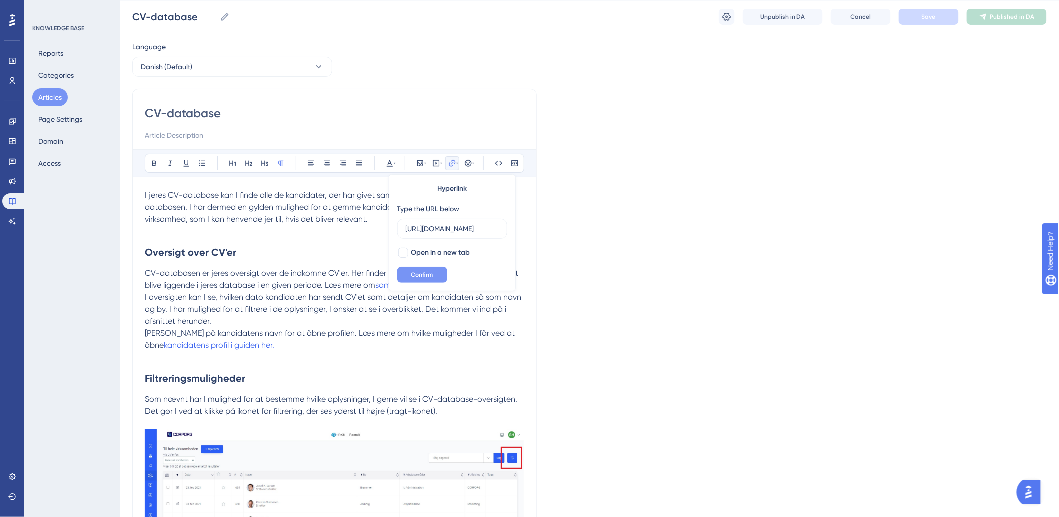
scroll to position [0, 0]
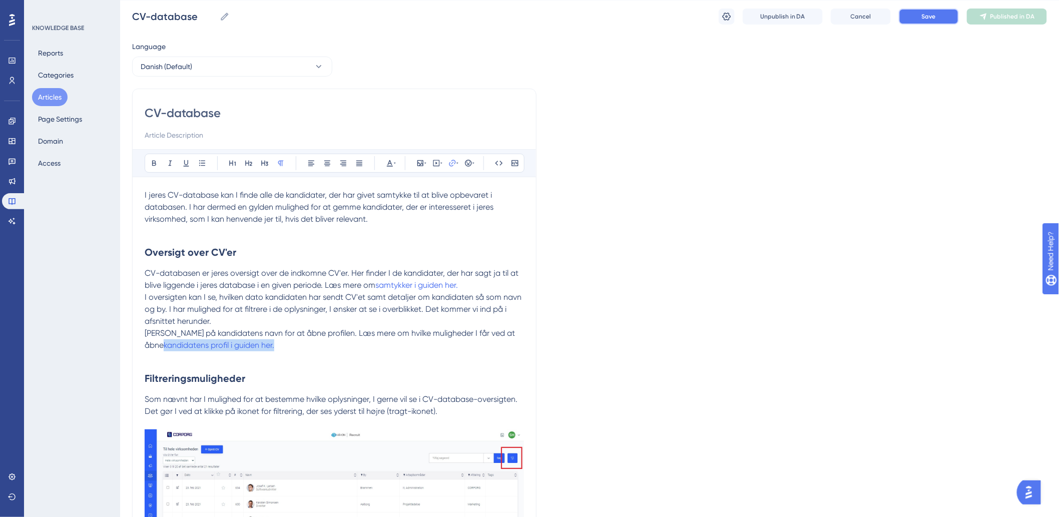
click at [926, 16] on span "Save" at bounding box center [929, 17] width 14 height 8
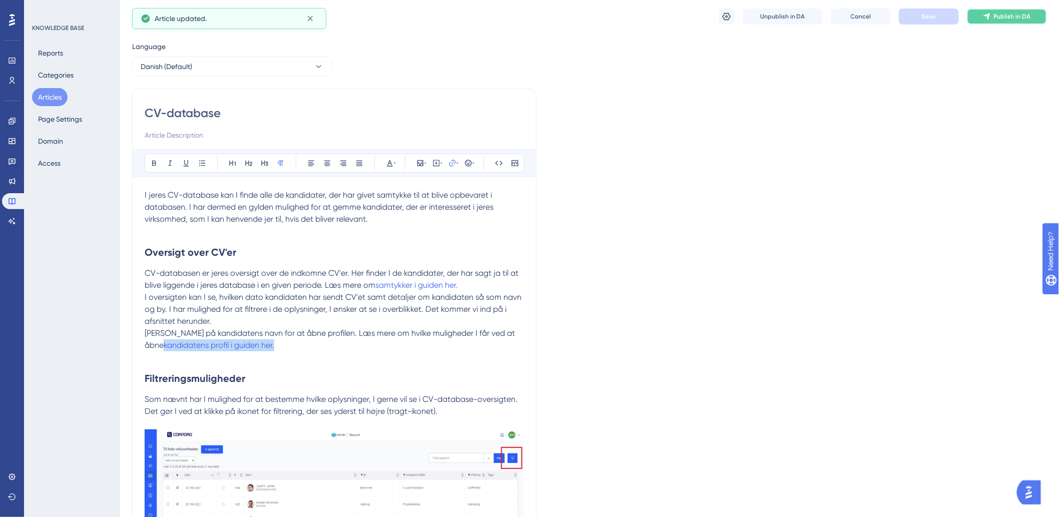
click at [989, 15] on icon at bounding box center [986, 17] width 7 height 7
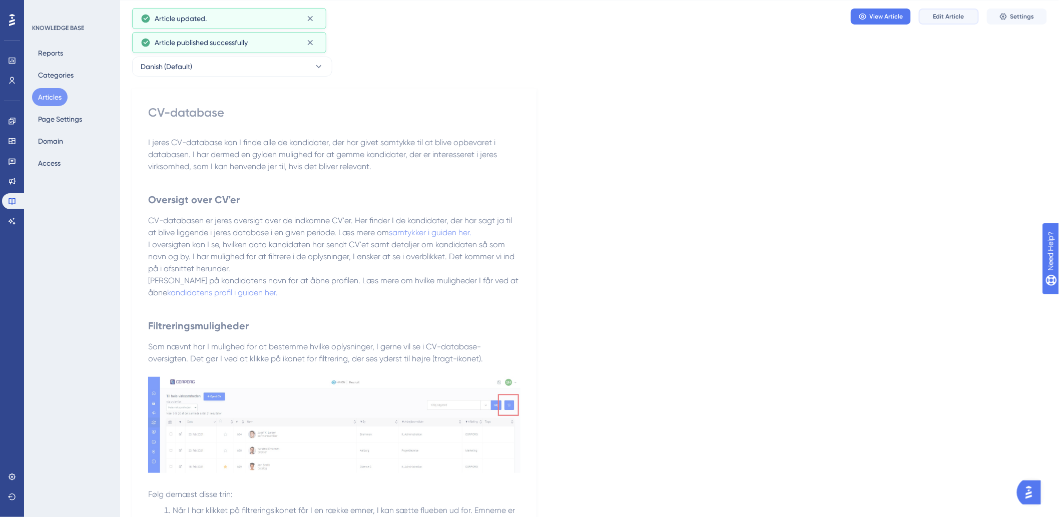
click at [941, 21] on button "Edit Article" at bounding box center [949, 17] width 60 height 16
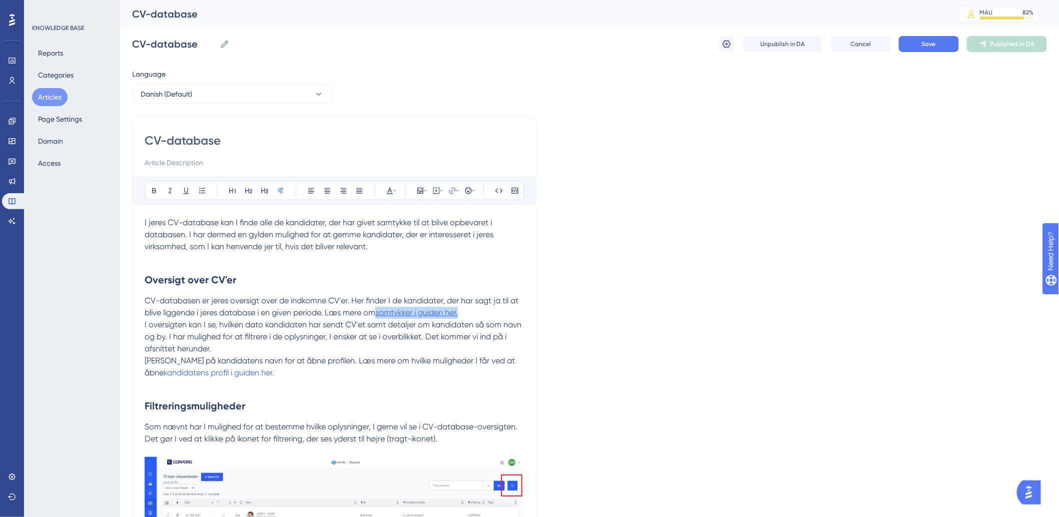
drag, startPoint x: 464, startPoint y: 313, endPoint x: 379, endPoint y: 312, distance: 84.6
click at [379, 312] on p "CV-databasen er jeres oversigt over de indkomne CV'er. Her finder I de kandidat…" at bounding box center [334, 307] width 379 height 24
type input "h"
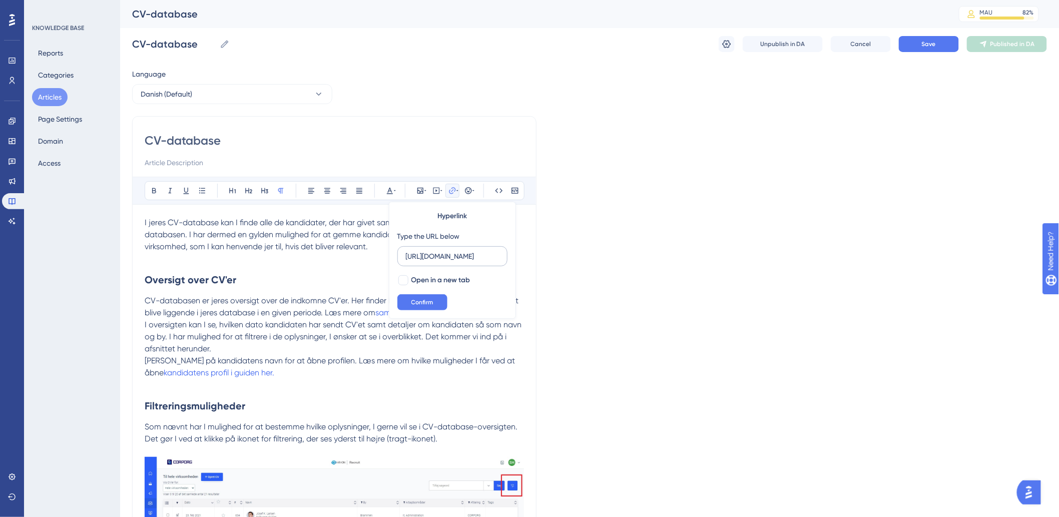
scroll to position [0, 77]
type input "https://help.hr-on.com/da/articles/15183-samtykker"
click at [434, 303] on button "Confirm" at bounding box center [422, 302] width 50 height 16
click at [385, 278] on h2 "Oversigt over CV'er" at bounding box center [334, 280] width 379 height 30
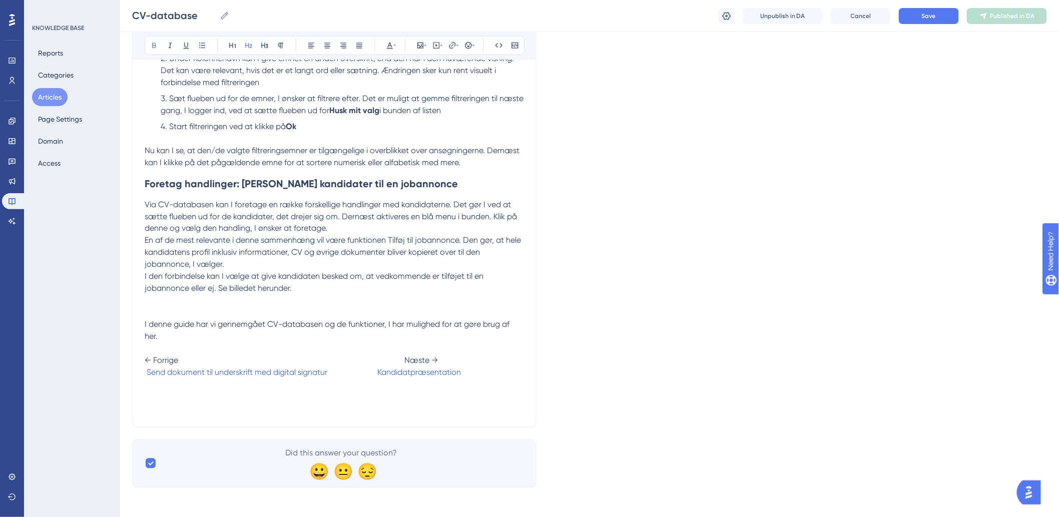
scroll to position [573, 0]
click at [934, 1] on div "CV-database CV-database Unpublish in DA Cancel Save Published in DA" at bounding box center [589, 16] width 939 height 32
click at [937, 13] on button "Save" at bounding box center [929, 16] width 60 height 16
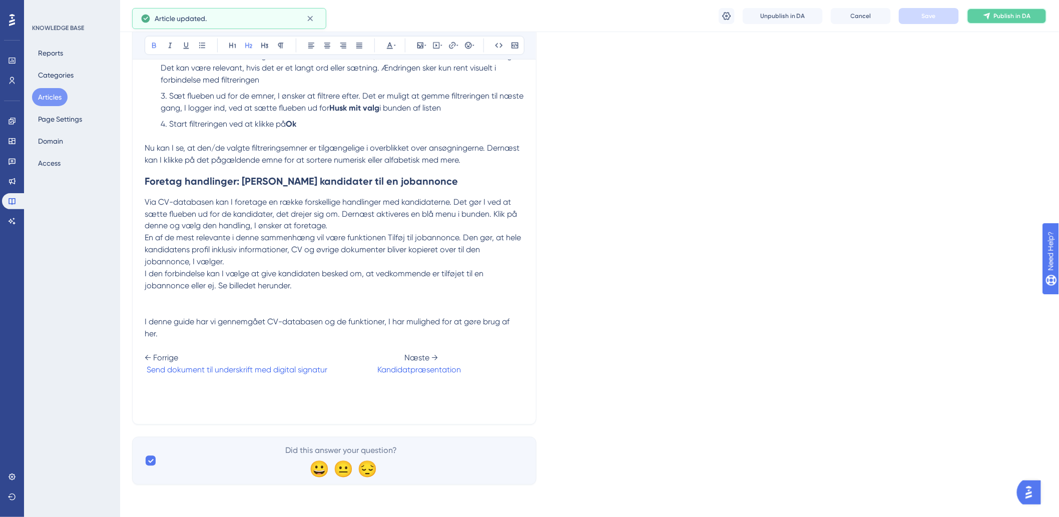
click at [1024, 17] on span "Publish in DA" at bounding box center [1012, 16] width 37 height 8
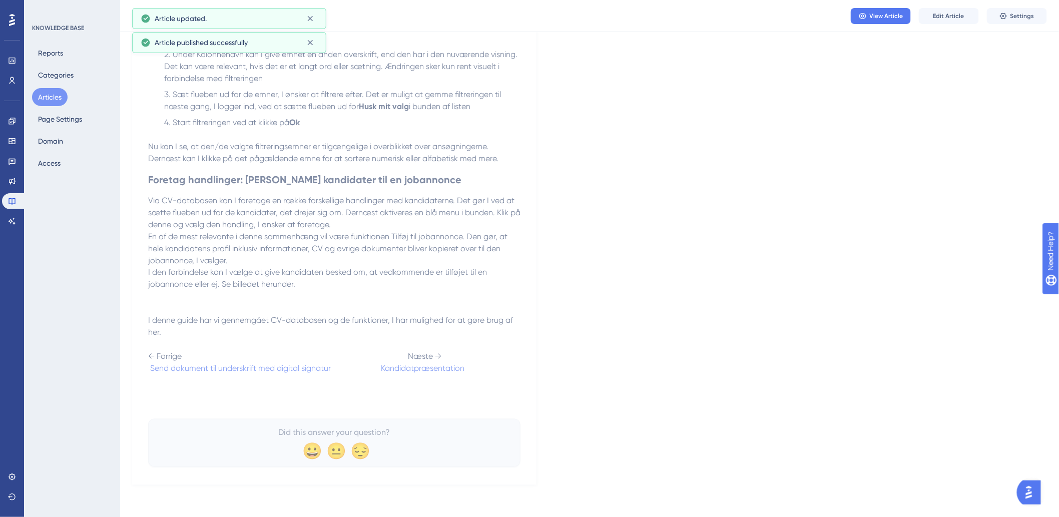
scroll to position [521, 0]
